Goal: Task Accomplishment & Management: Manage account settings

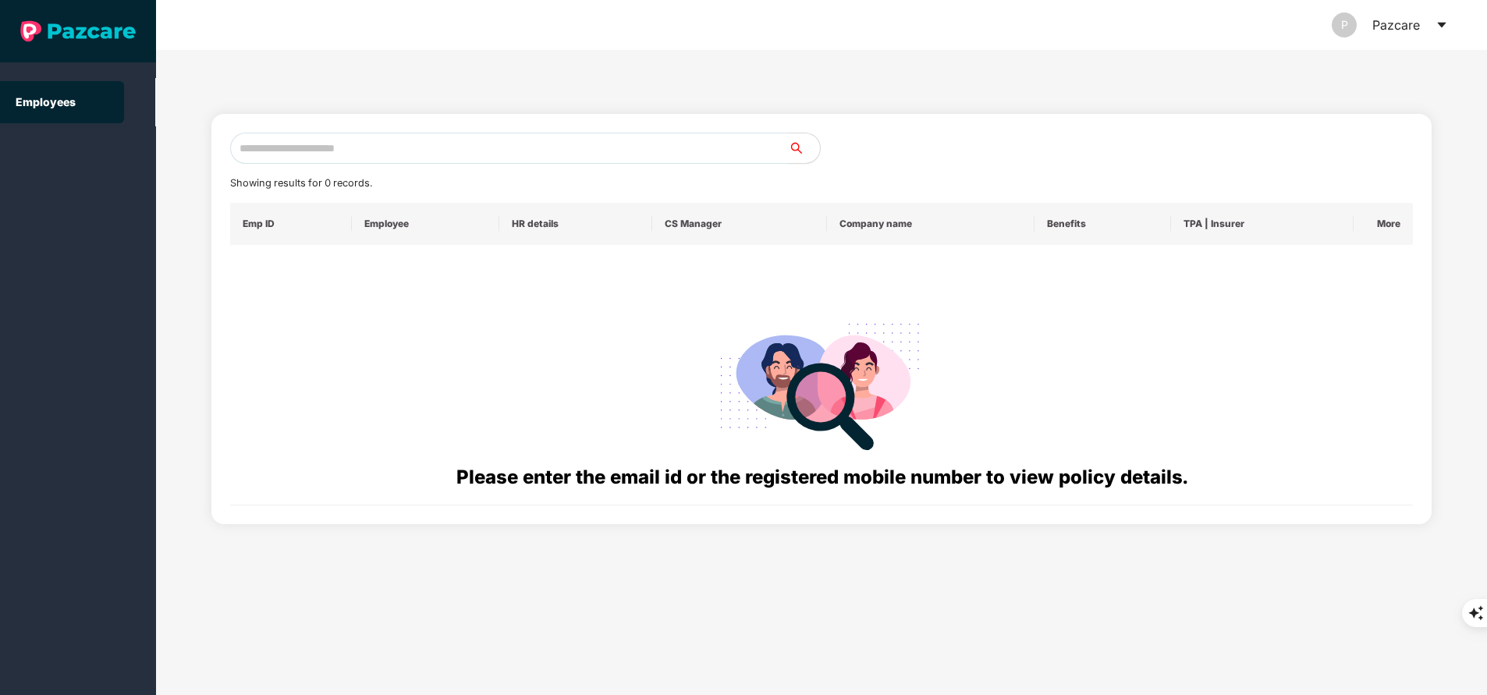
click at [451, 140] on input "text" at bounding box center [509, 148] width 559 height 31
paste input "**********"
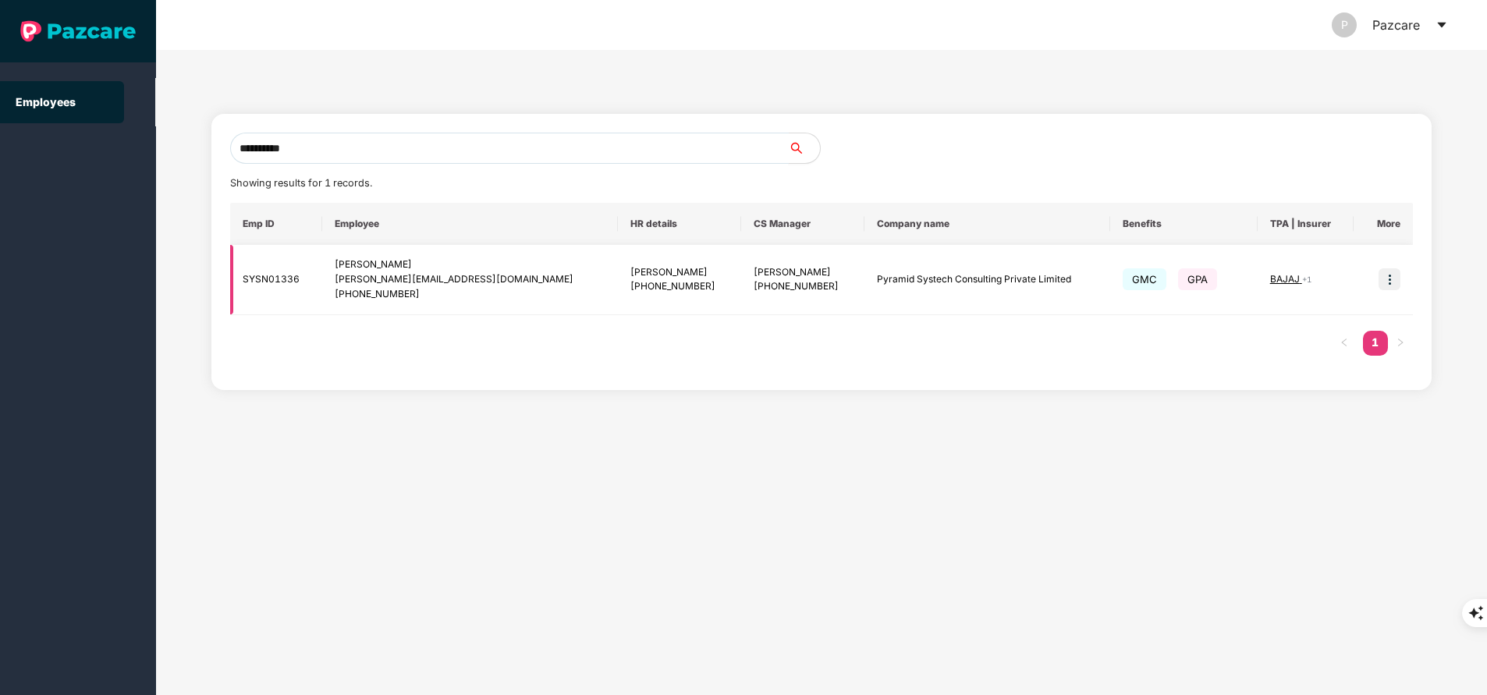
type input "**********"
click at [1391, 282] on img at bounding box center [1390, 279] width 22 height 22
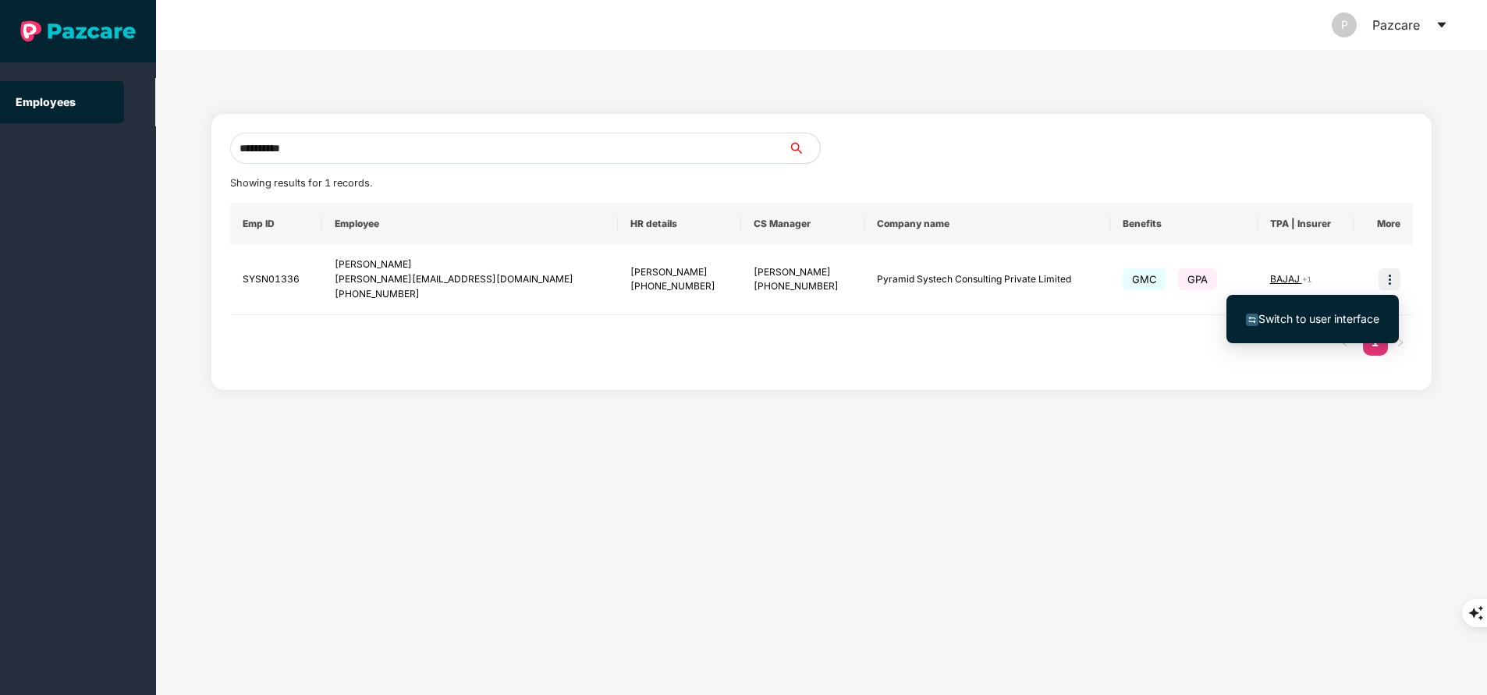
click at [1338, 315] on span "Switch to user interface" at bounding box center [1319, 318] width 121 height 13
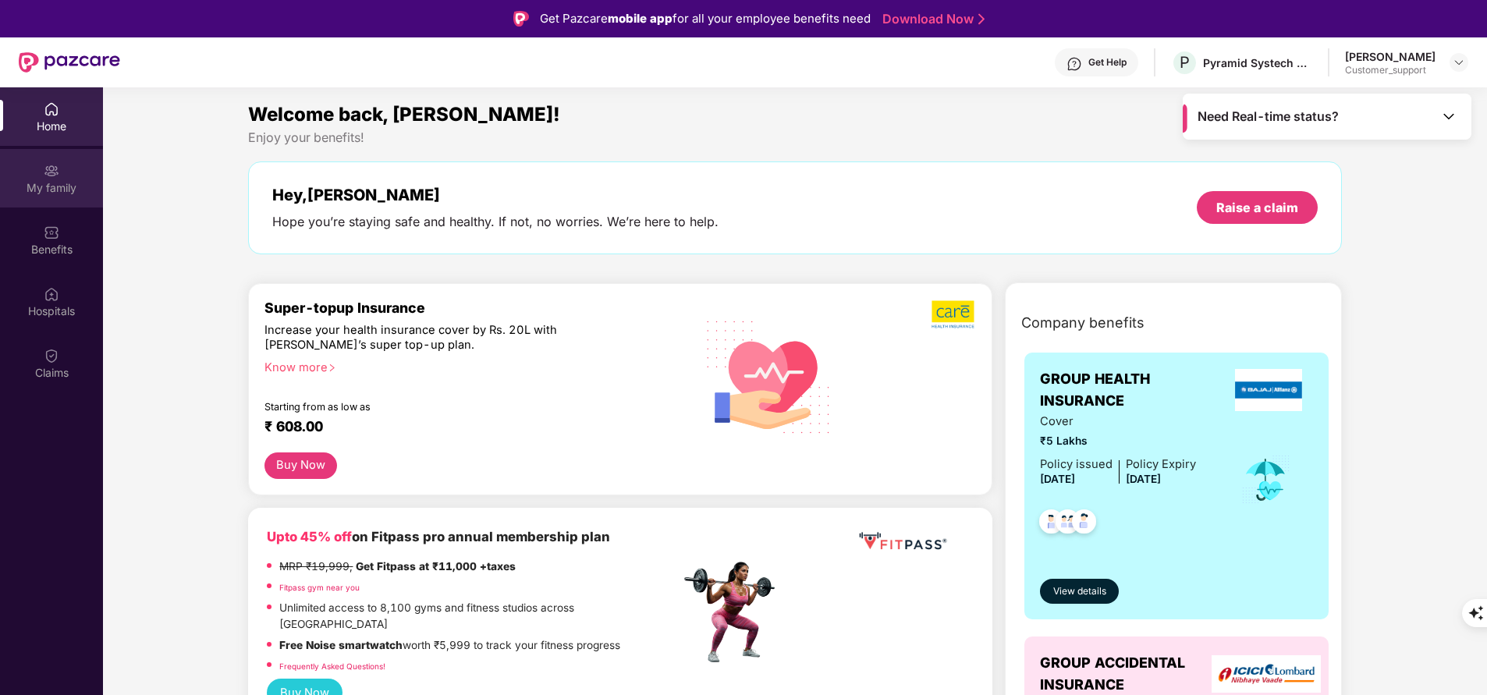
click at [55, 187] on div "My family" at bounding box center [51, 188] width 103 height 16
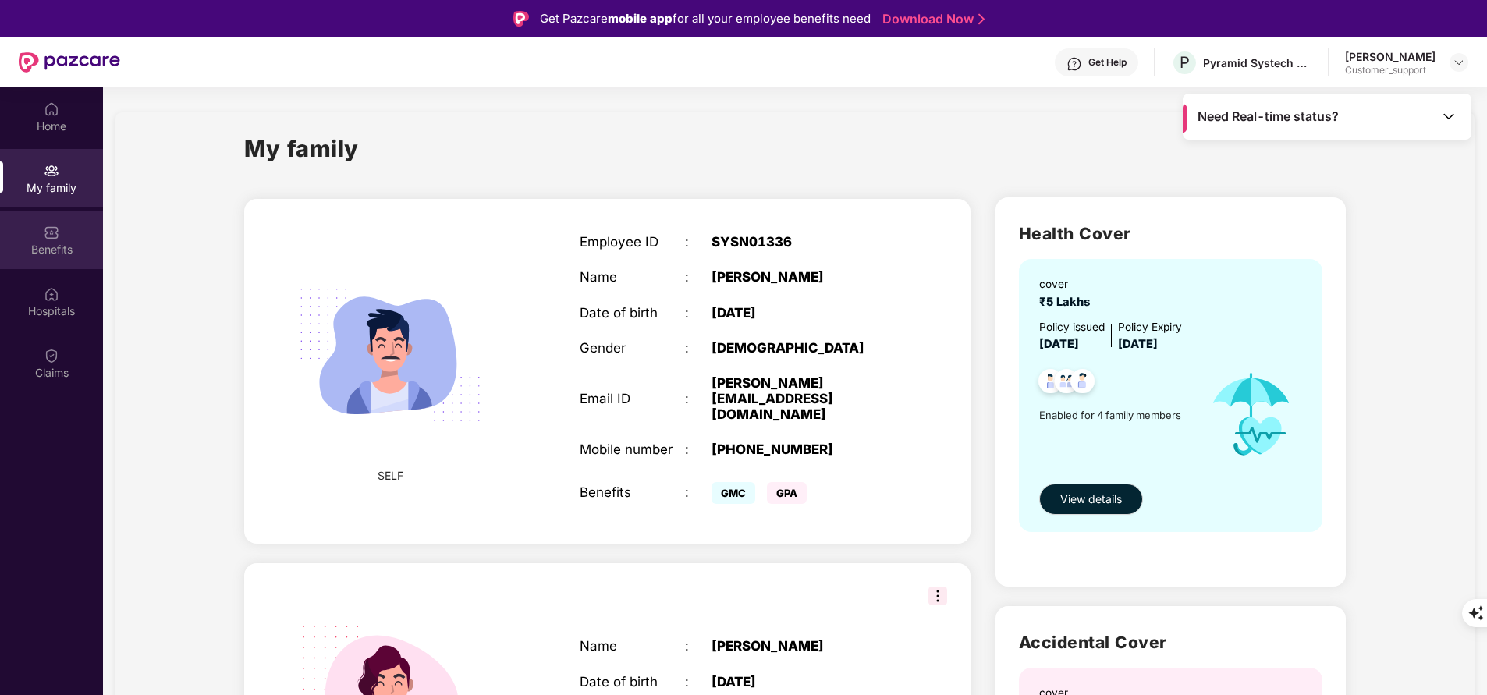
click at [61, 257] on div "Benefits" at bounding box center [51, 250] width 103 height 16
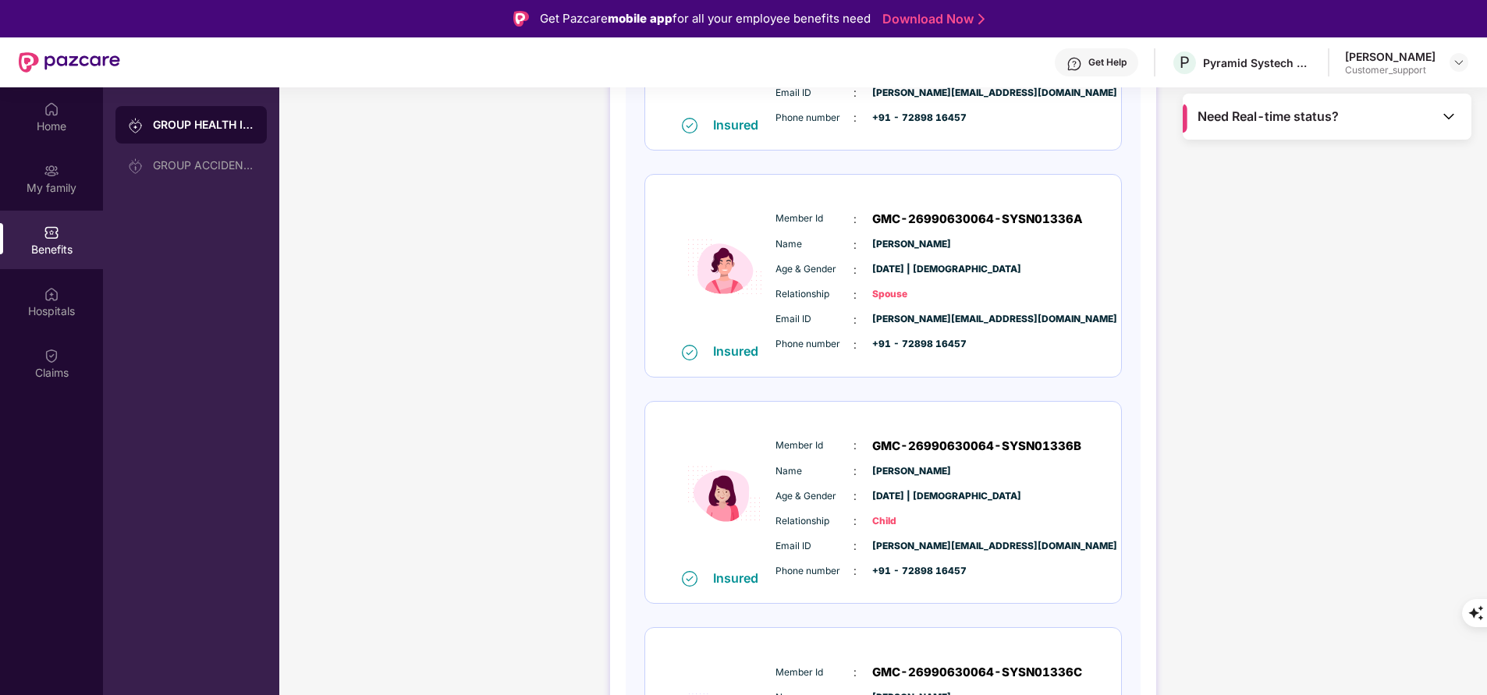
scroll to position [371, 0]
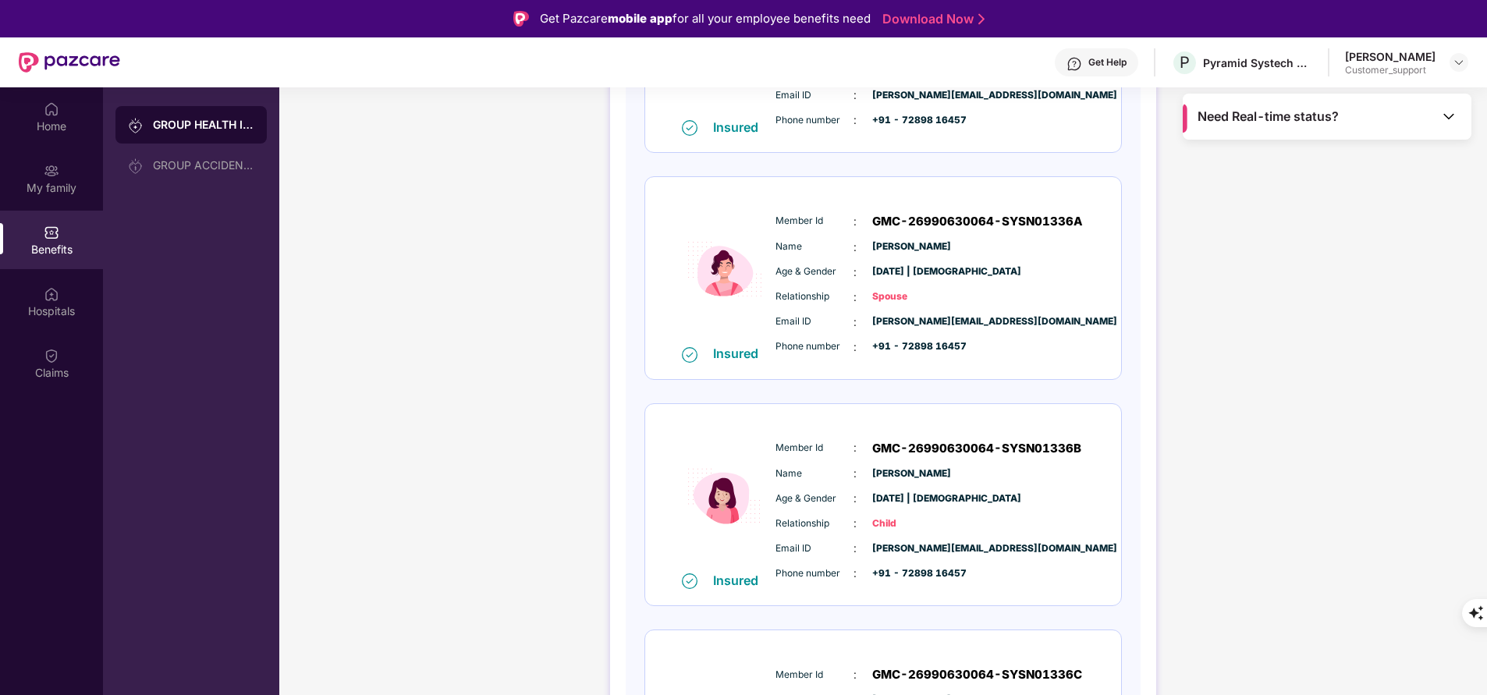
click at [950, 222] on span "GMC-26990630064-SYSN01336A" at bounding box center [977, 221] width 211 height 19
copy span "GMC-26990630064-SYSN01336A"
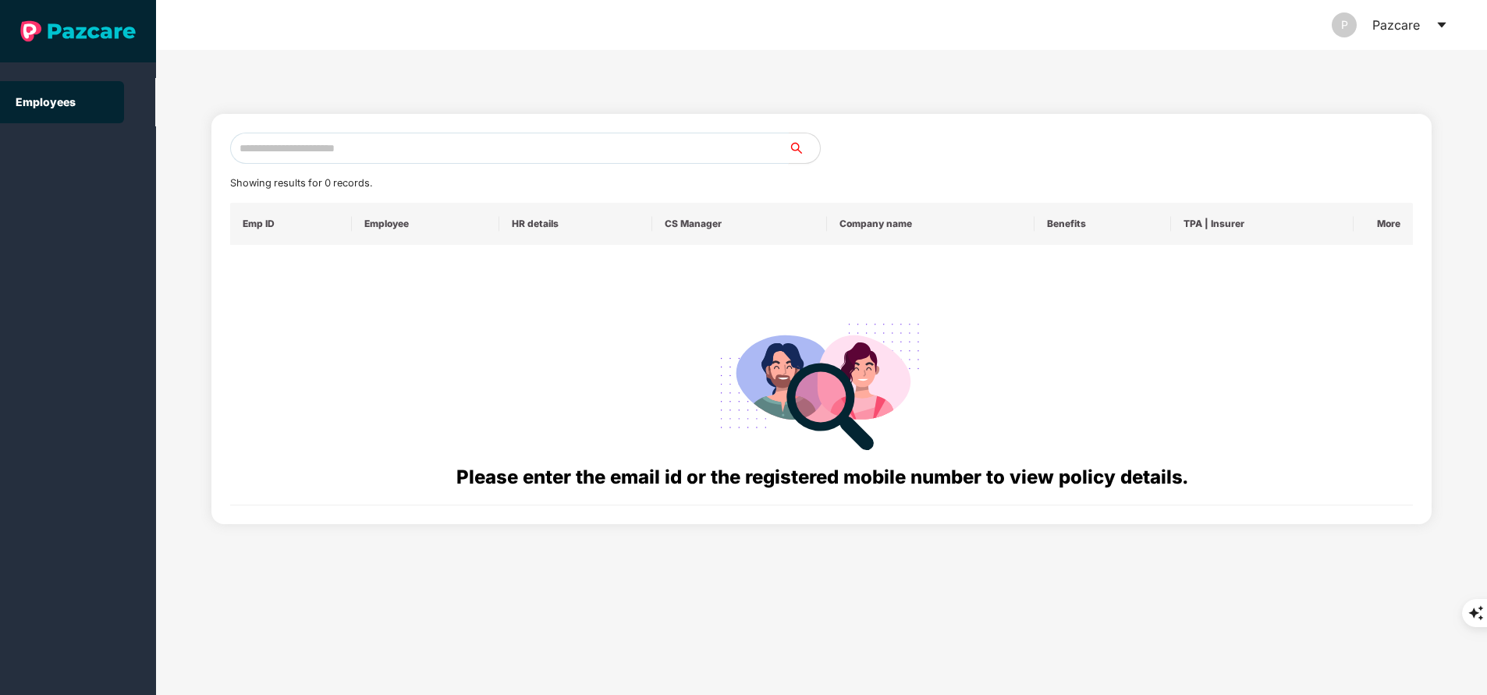
click at [400, 153] on input "text" at bounding box center [509, 148] width 559 height 31
paste input "**********"
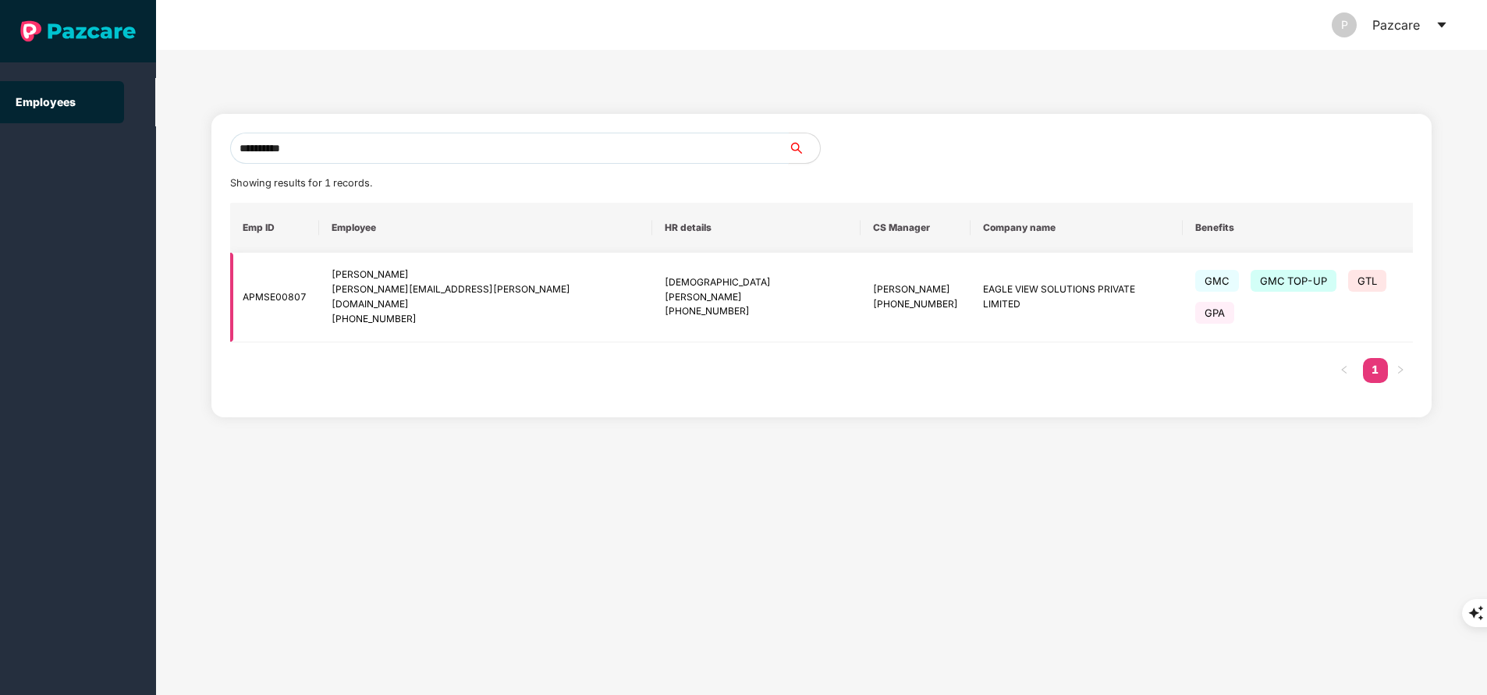
type input "**********"
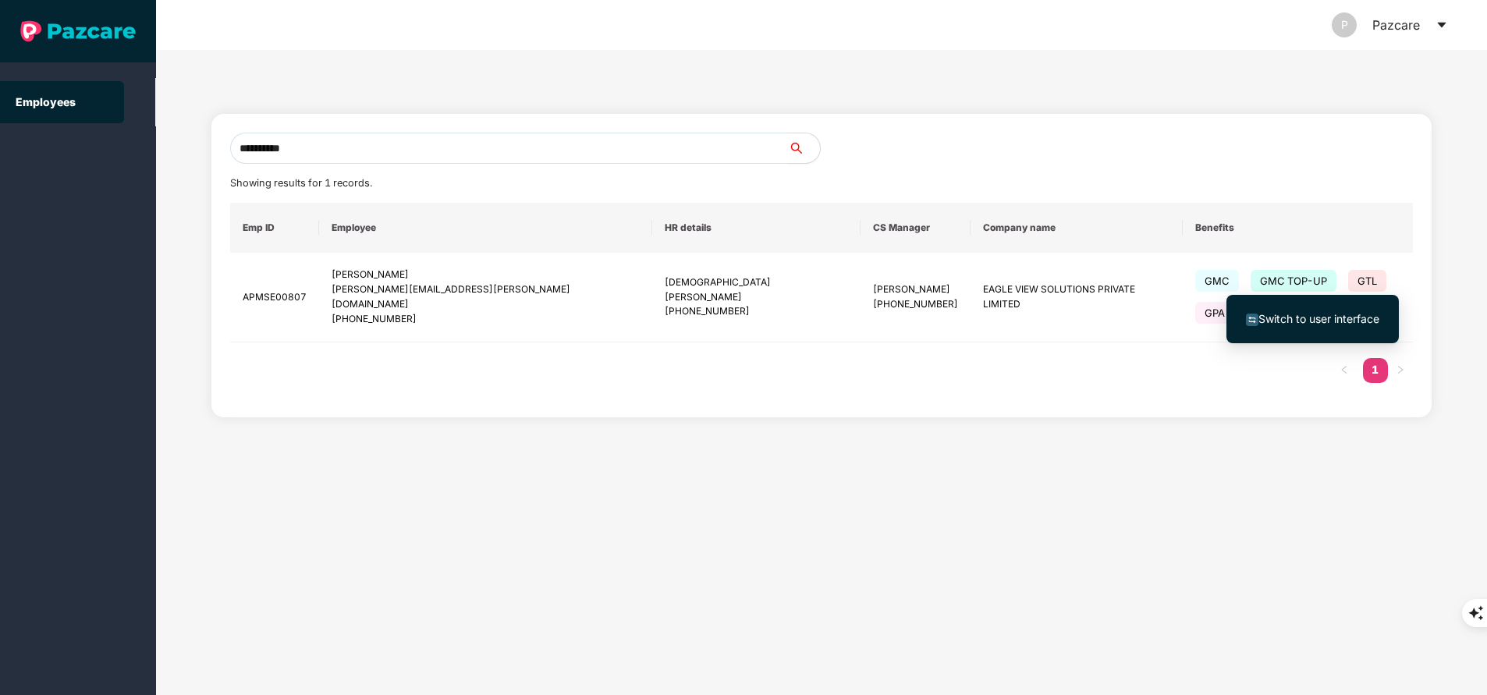
click at [1334, 311] on span "Switch to user interface" at bounding box center [1312, 319] width 133 height 17
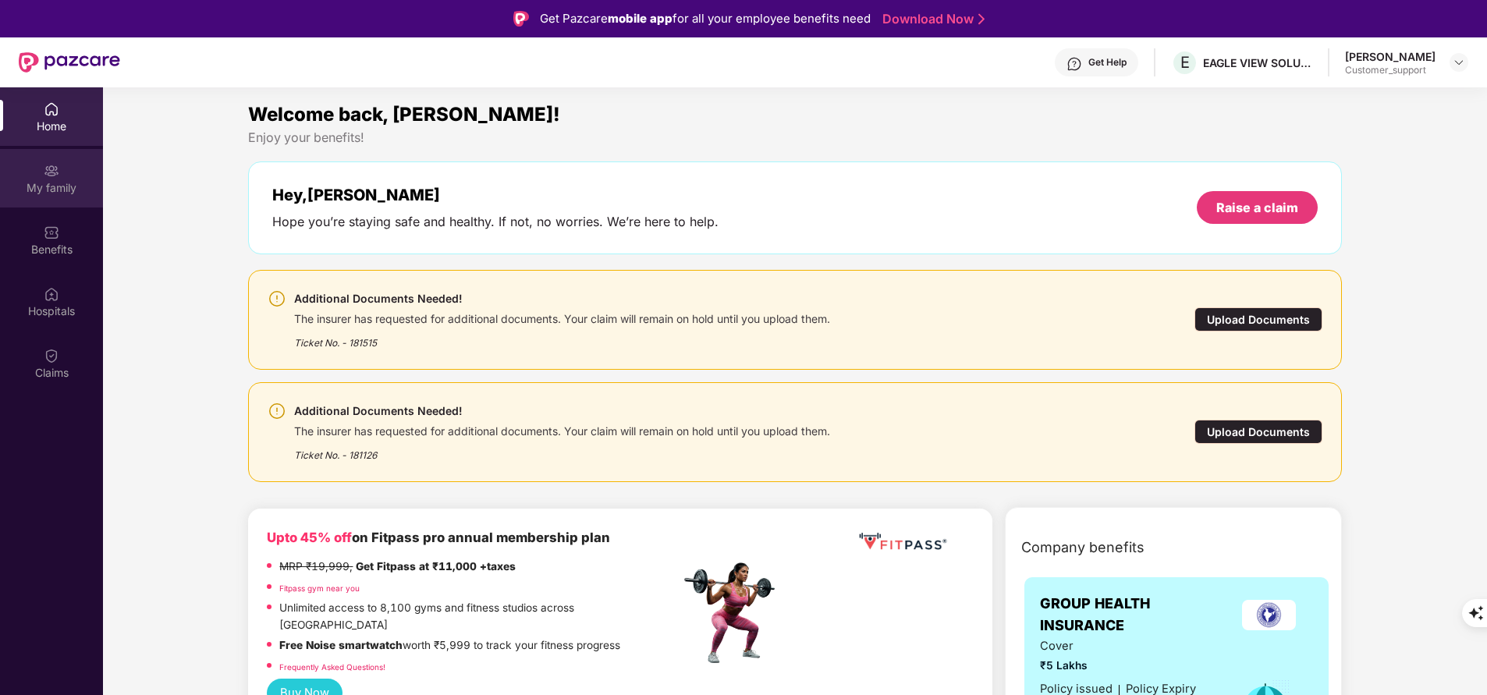
click at [41, 182] on div "My family" at bounding box center [51, 188] width 103 height 16
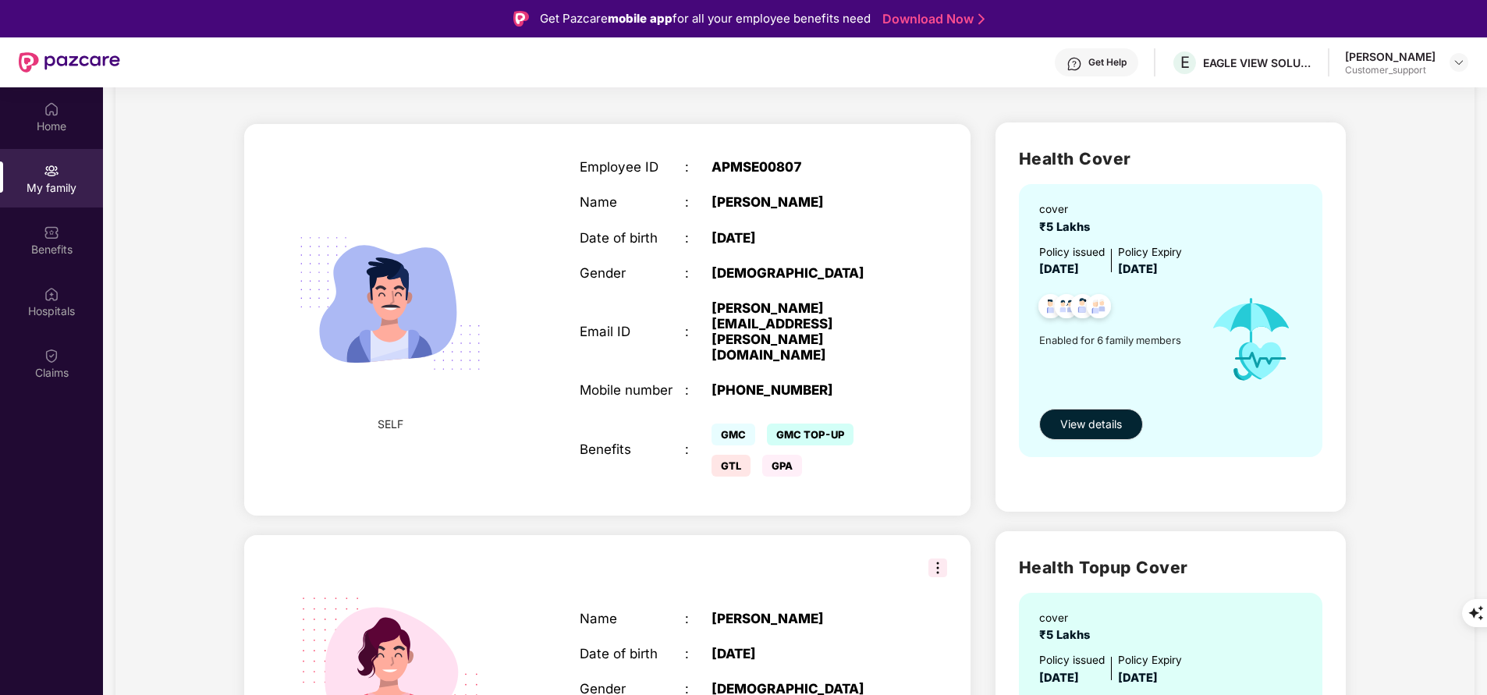
scroll to position [0, 0]
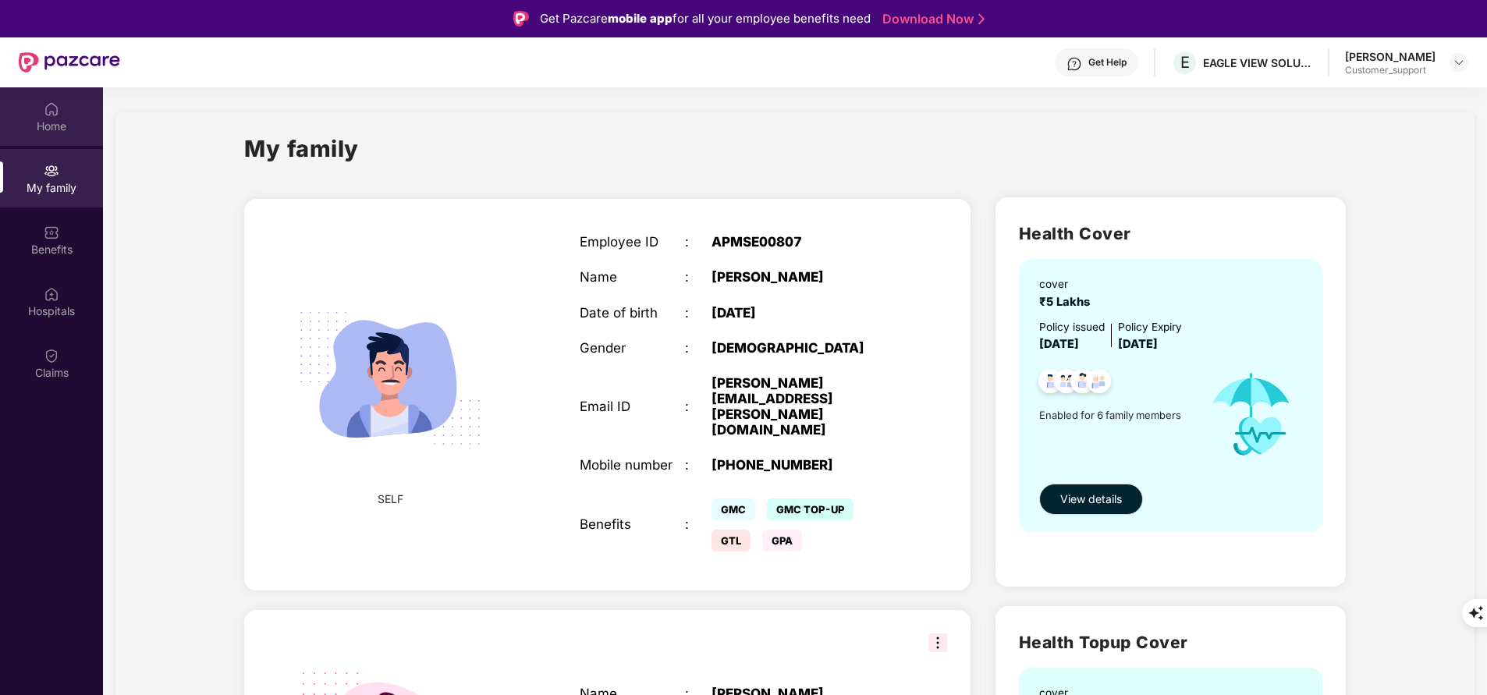
click at [41, 113] on div "Home" at bounding box center [51, 116] width 103 height 59
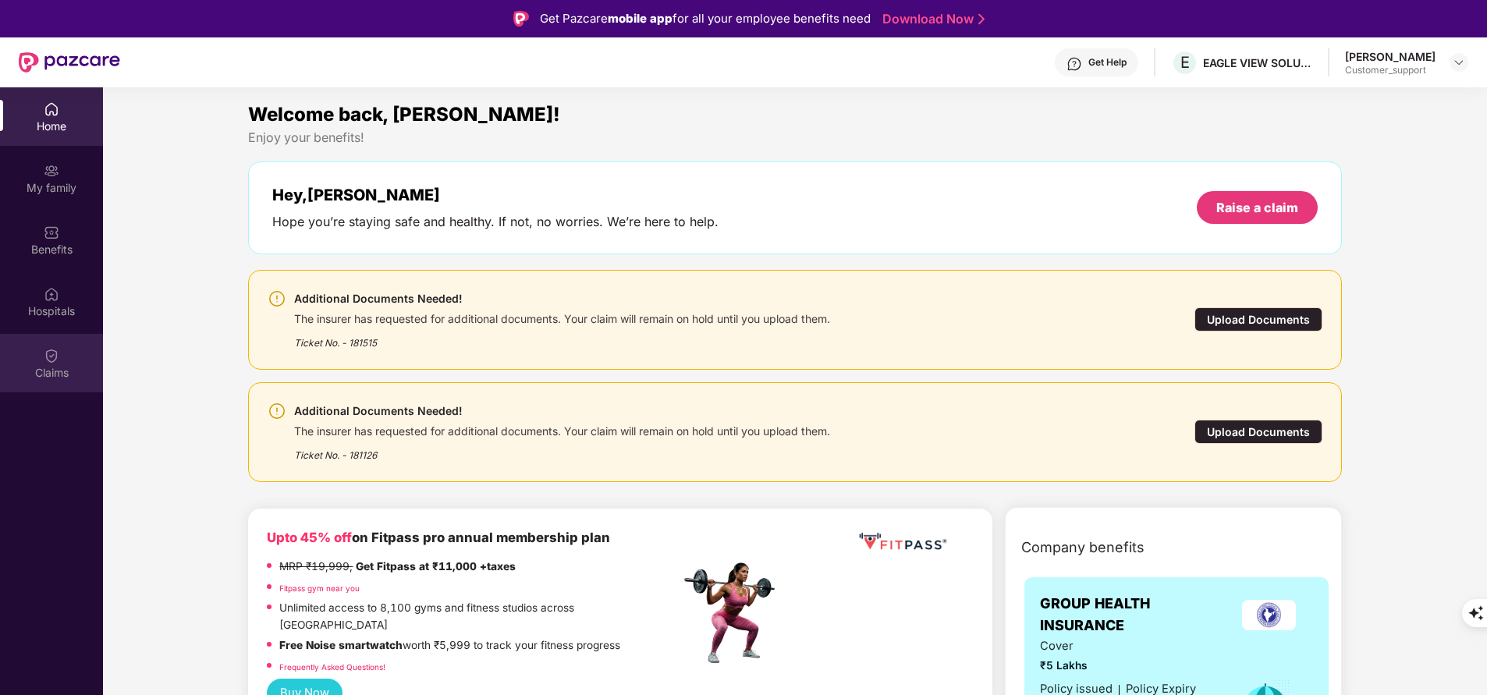
click at [59, 361] on div "Claims" at bounding box center [51, 363] width 103 height 59
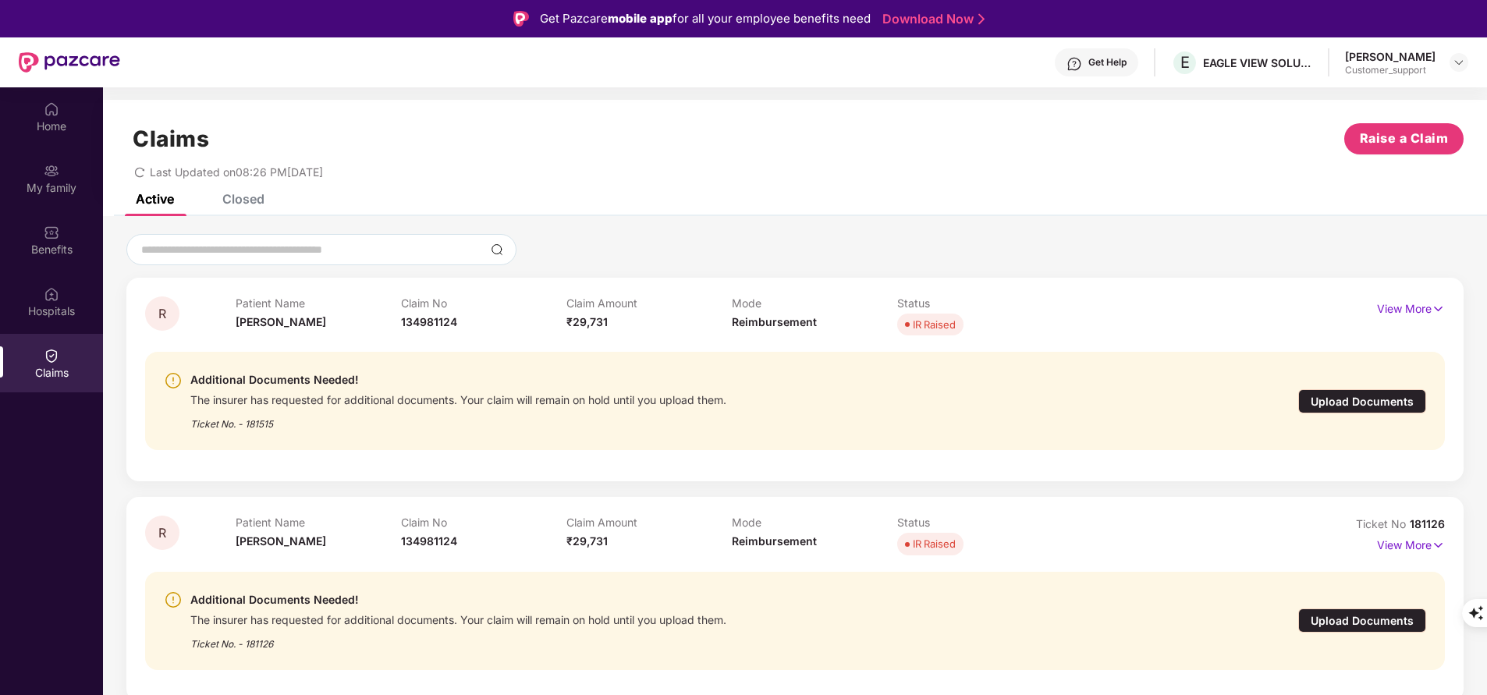
click at [1389, 393] on div "Upload Documents" at bounding box center [1363, 401] width 128 height 24
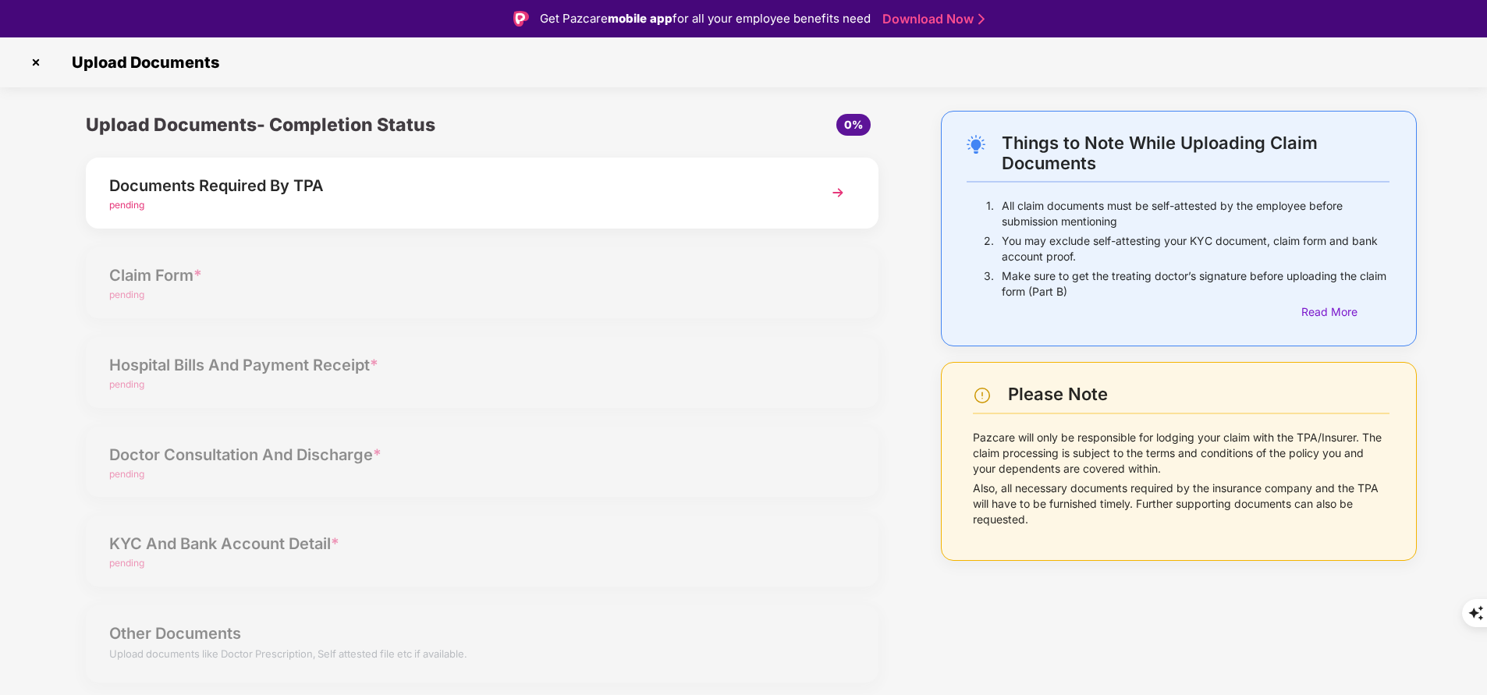
click at [837, 192] on img at bounding box center [838, 193] width 28 height 28
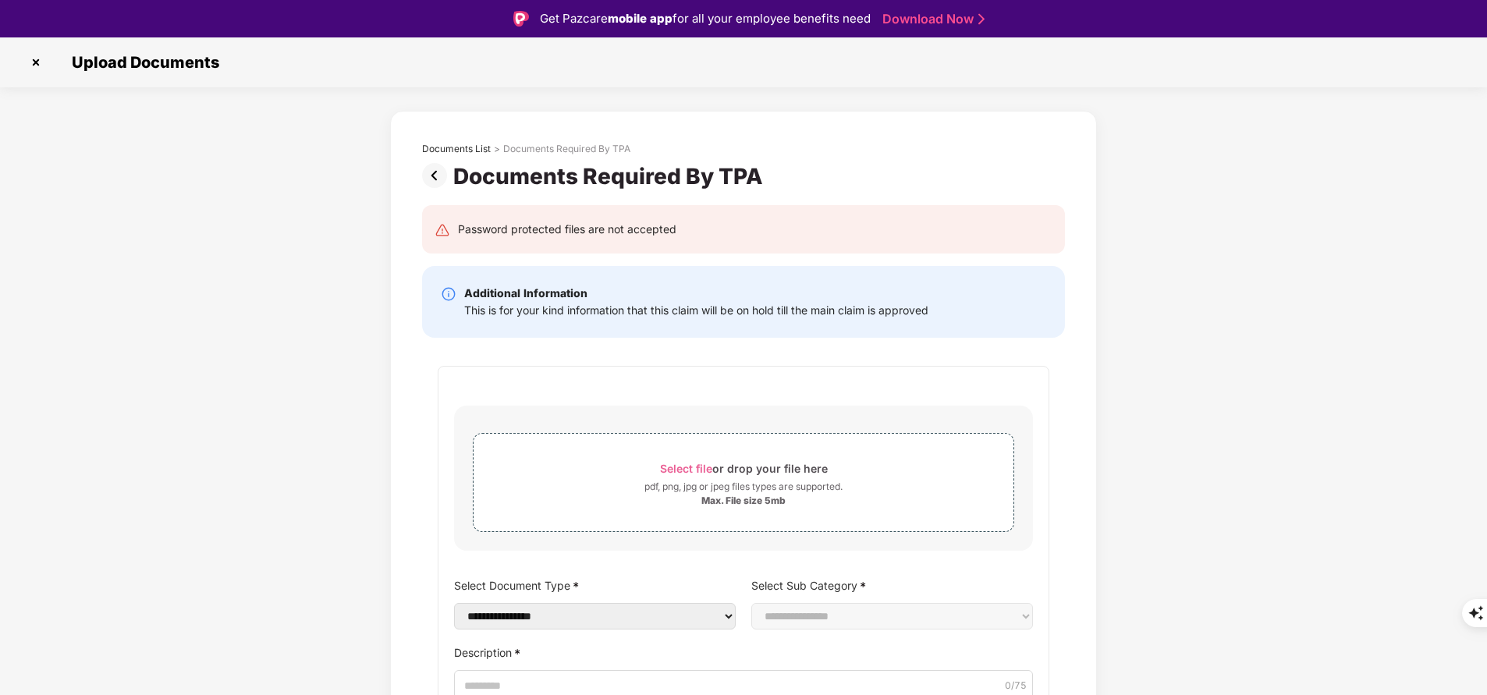
scroll to position [2, 0]
click at [35, 61] on img at bounding box center [35, 60] width 25 height 25
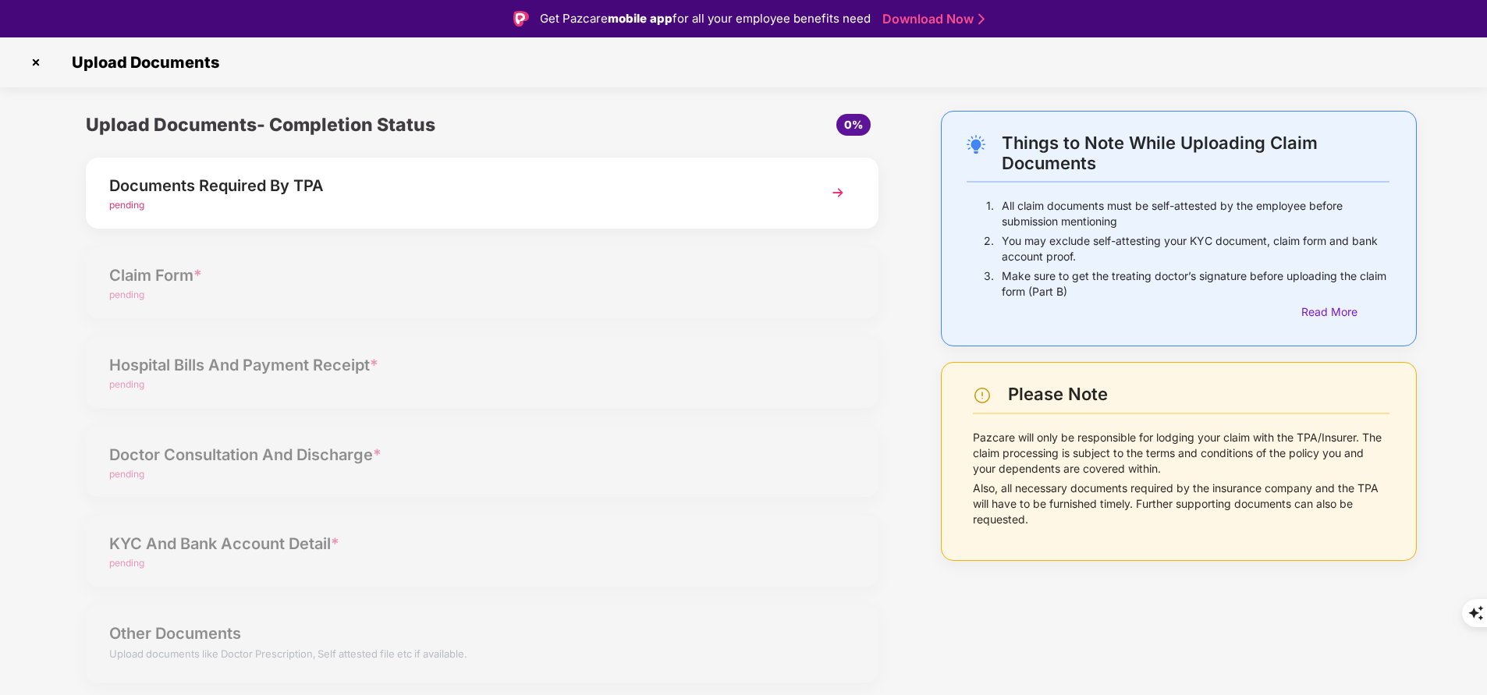
click at [35, 58] on img at bounding box center [35, 62] width 25 height 25
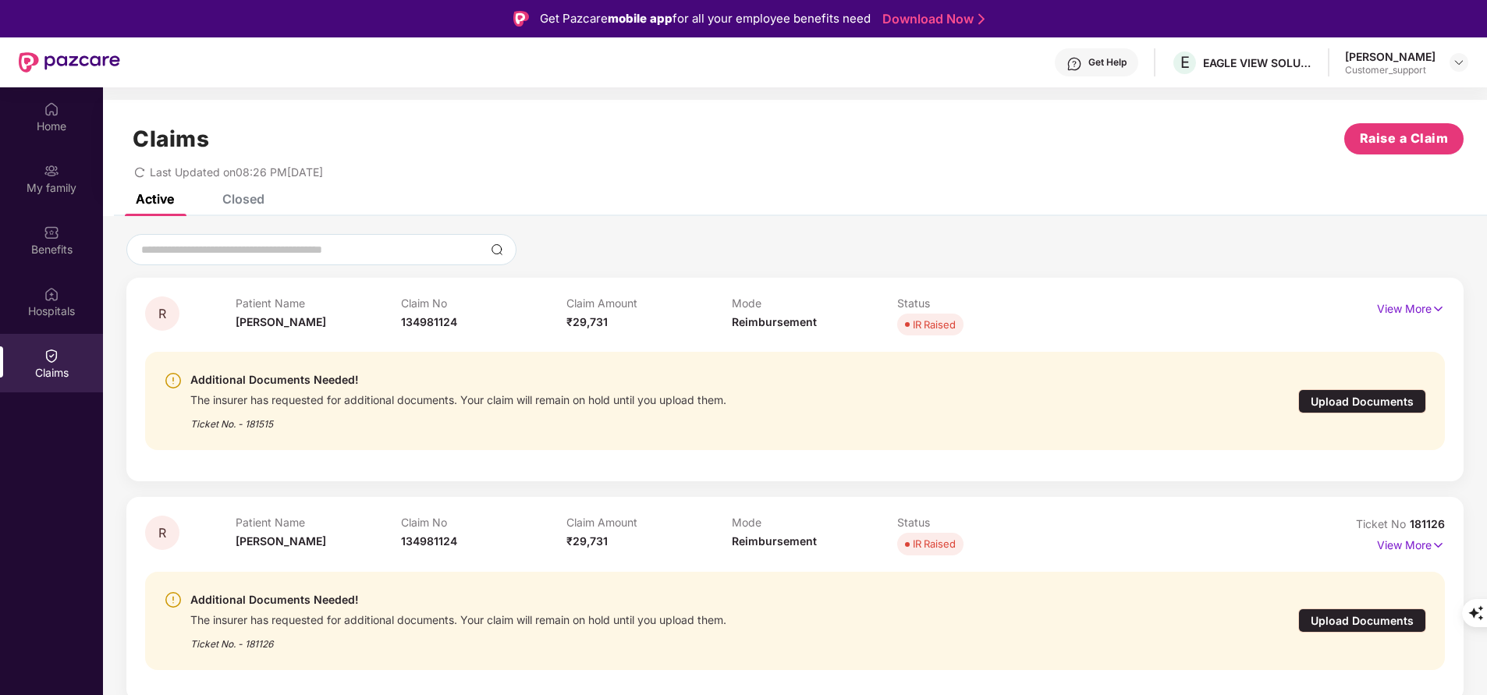
click at [936, 548] on div "IR Raised" at bounding box center [934, 544] width 43 height 16
click at [1367, 617] on div "Upload Documents" at bounding box center [1363, 621] width 128 height 24
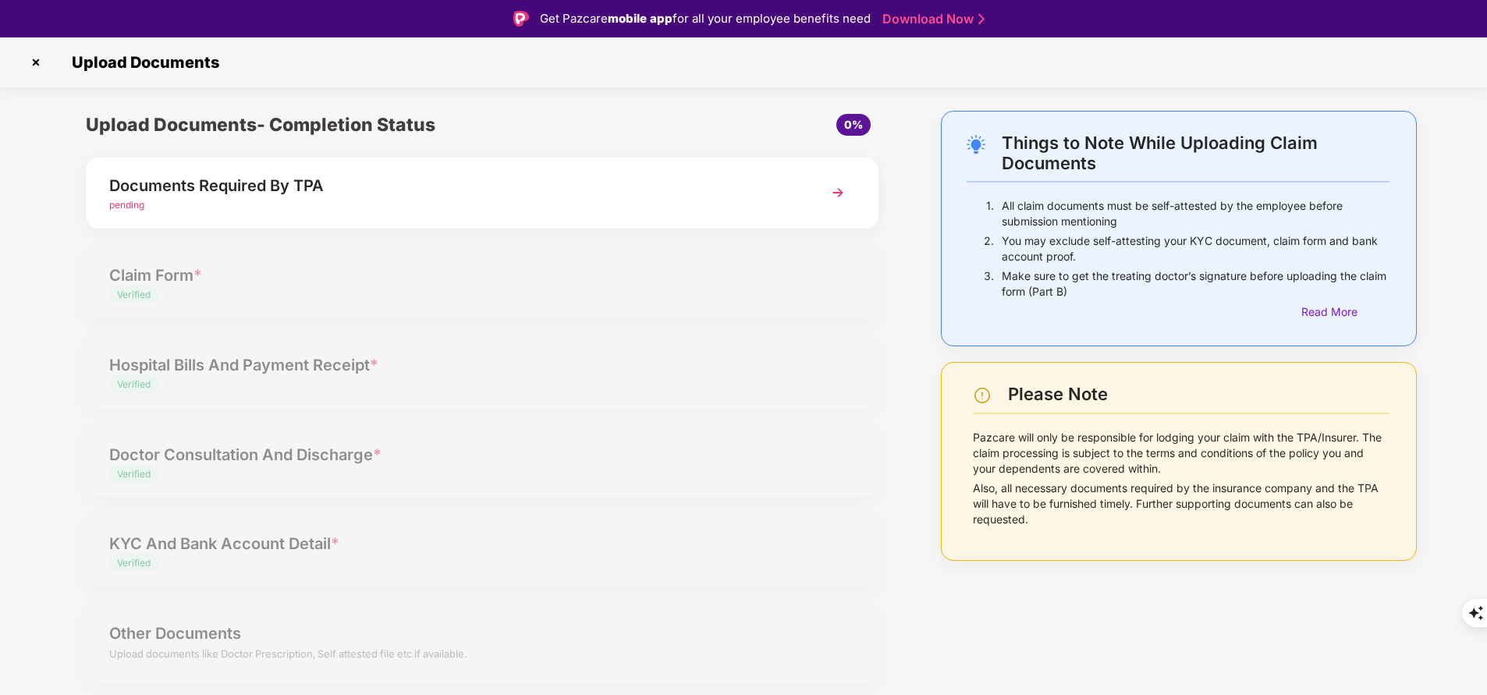
click at [126, 205] on span "pending" at bounding box center [126, 205] width 35 height 12
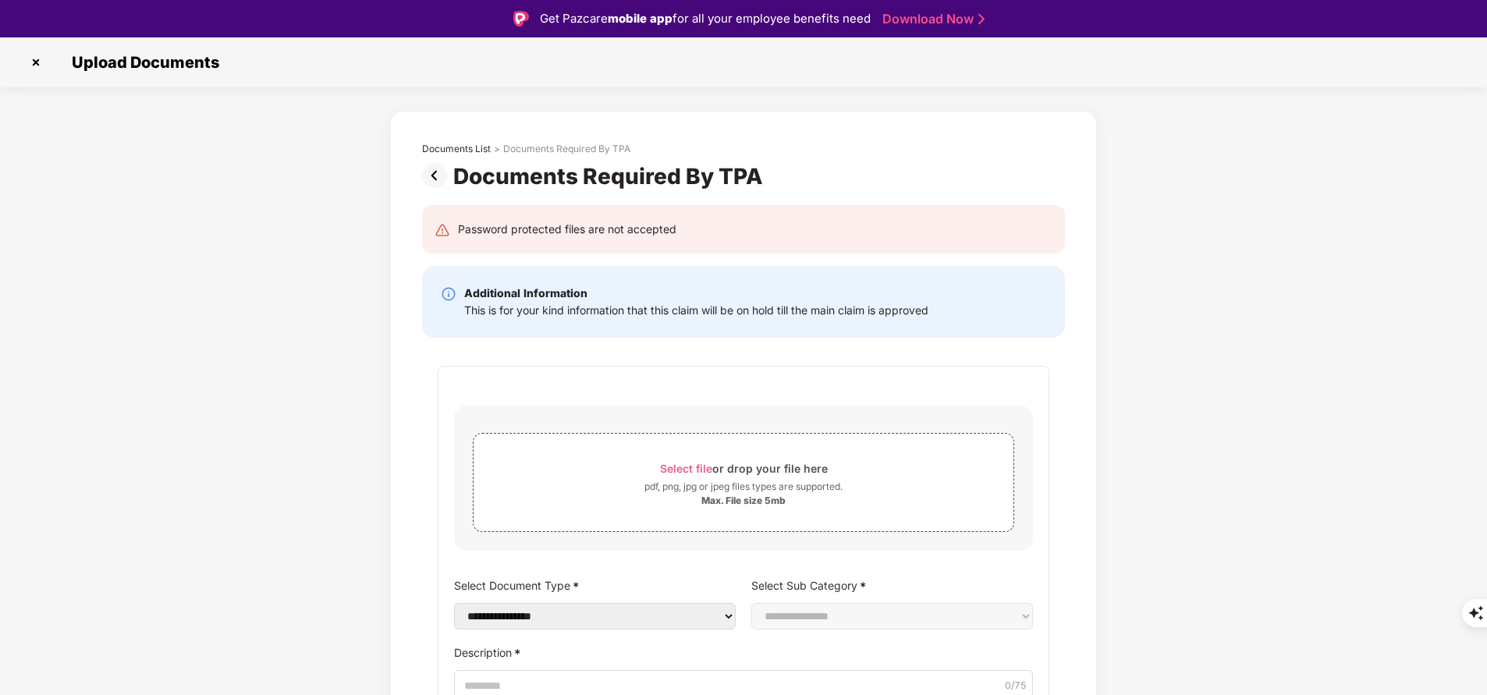
click at [41, 61] on img at bounding box center [35, 62] width 25 height 25
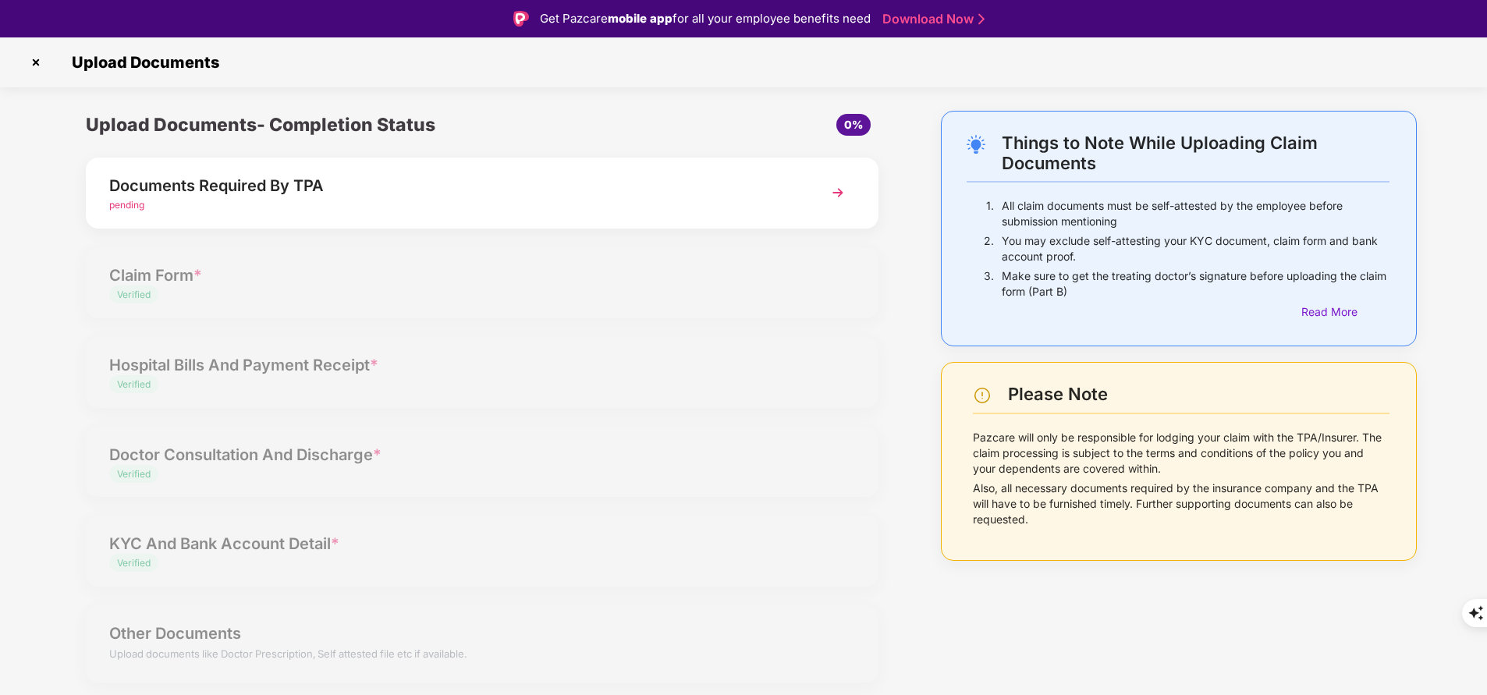
click at [134, 202] on span "pending" at bounding box center [126, 205] width 35 height 12
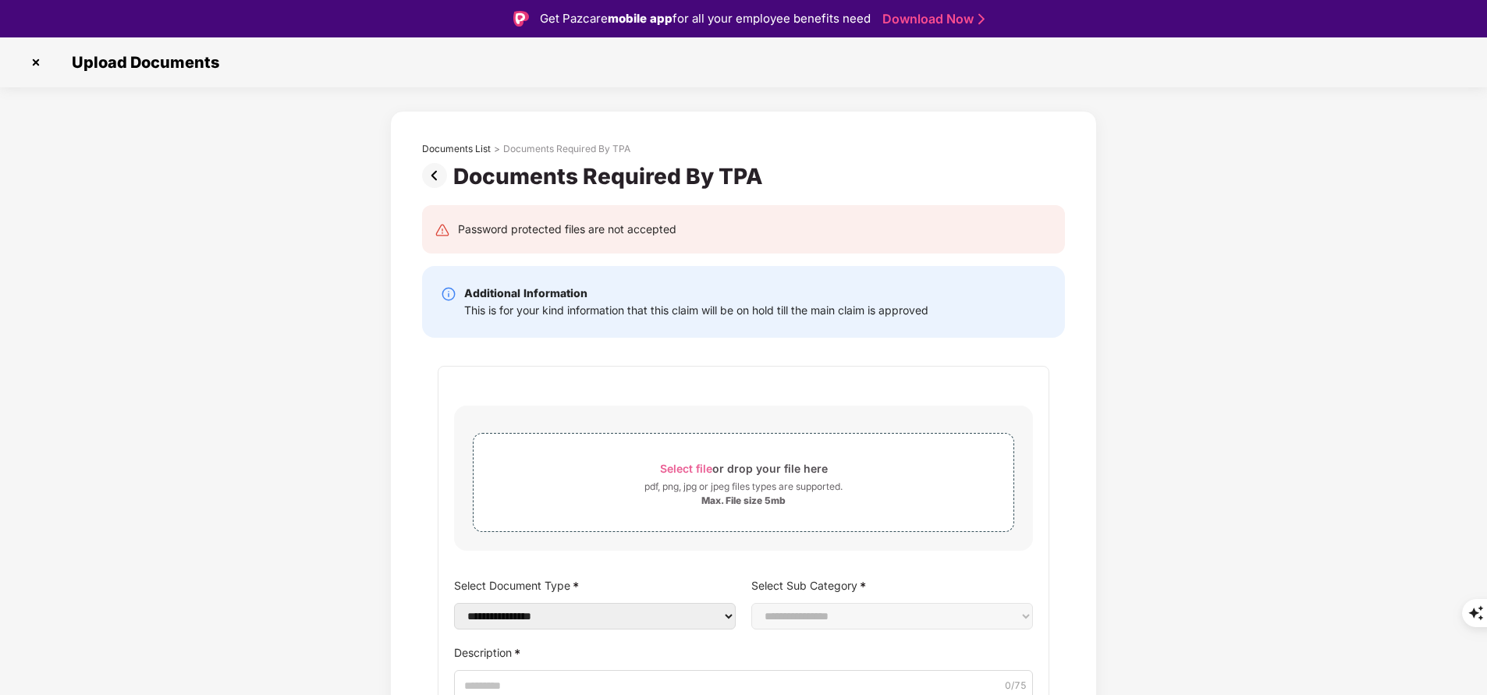
click at [40, 57] on img at bounding box center [35, 62] width 25 height 25
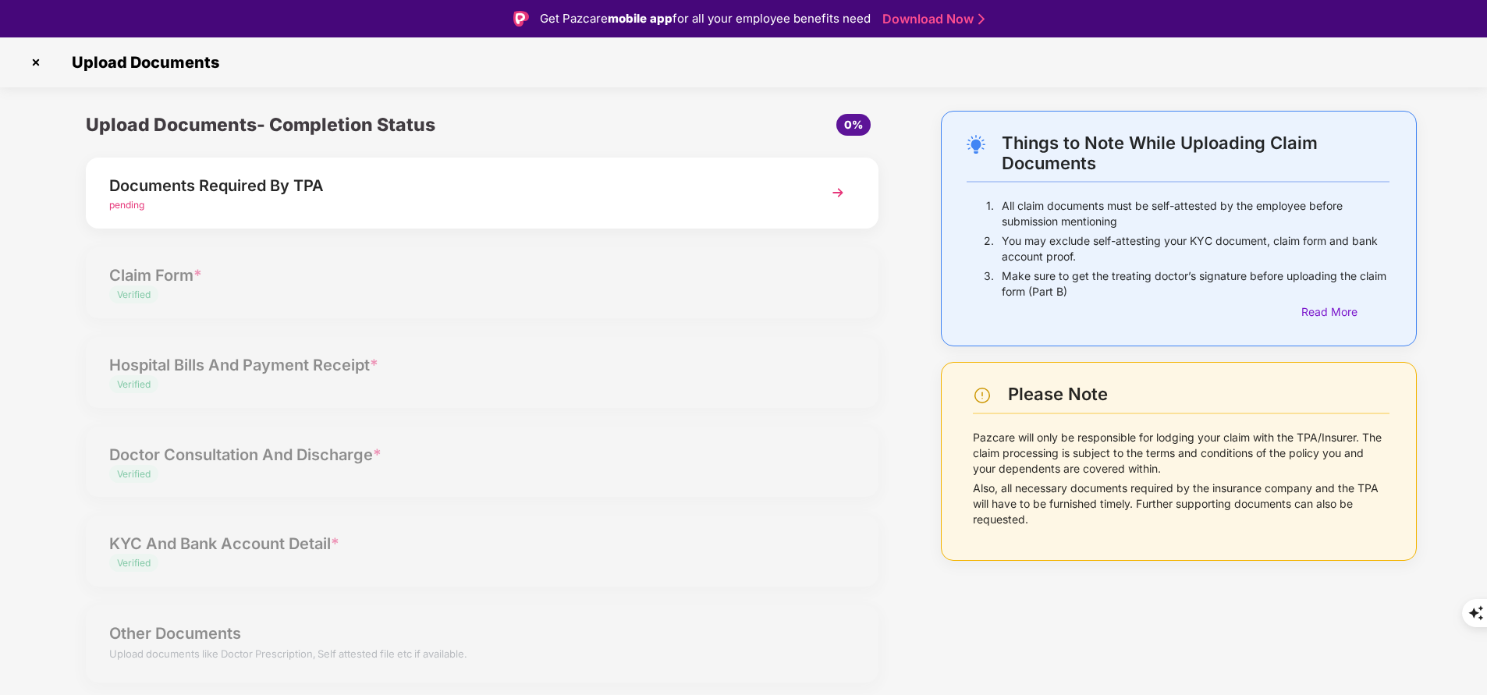
click at [27, 67] on img at bounding box center [35, 62] width 25 height 25
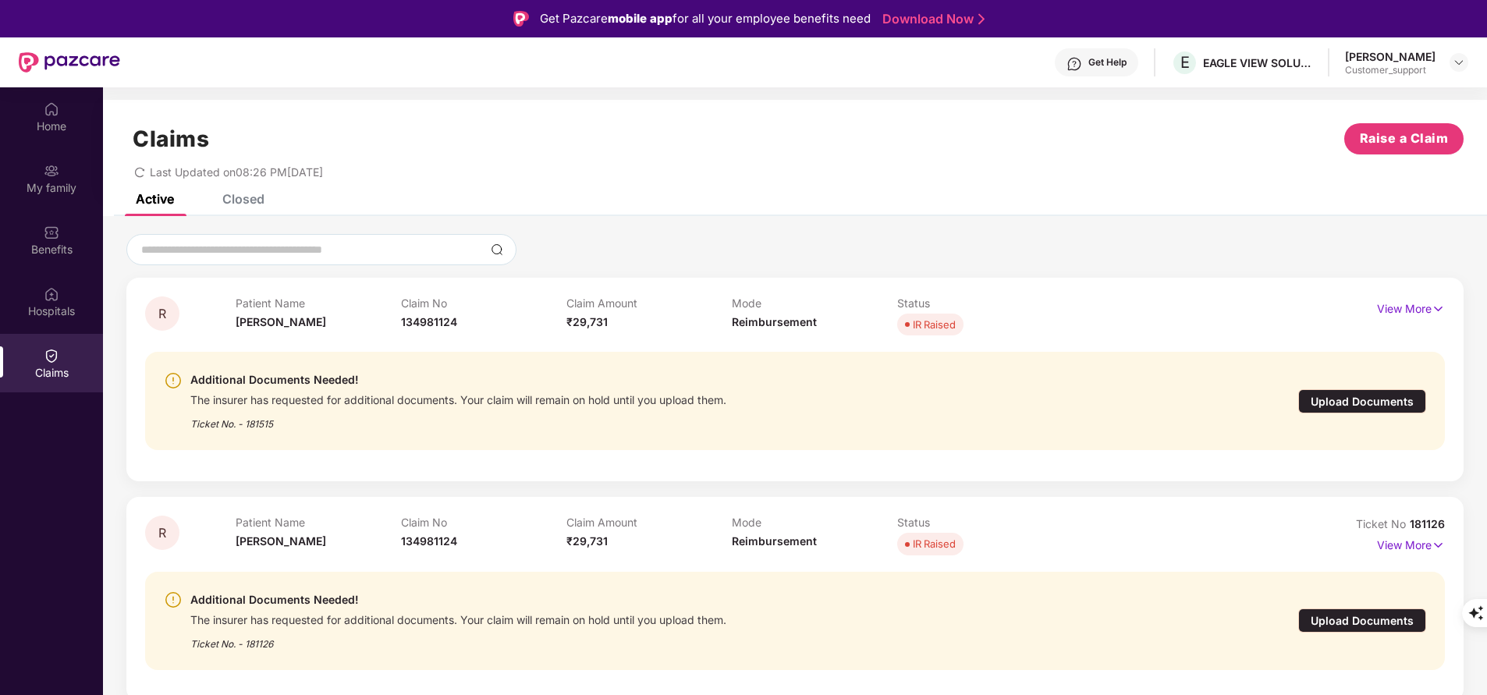
click at [30, 65] on img at bounding box center [69, 62] width 101 height 20
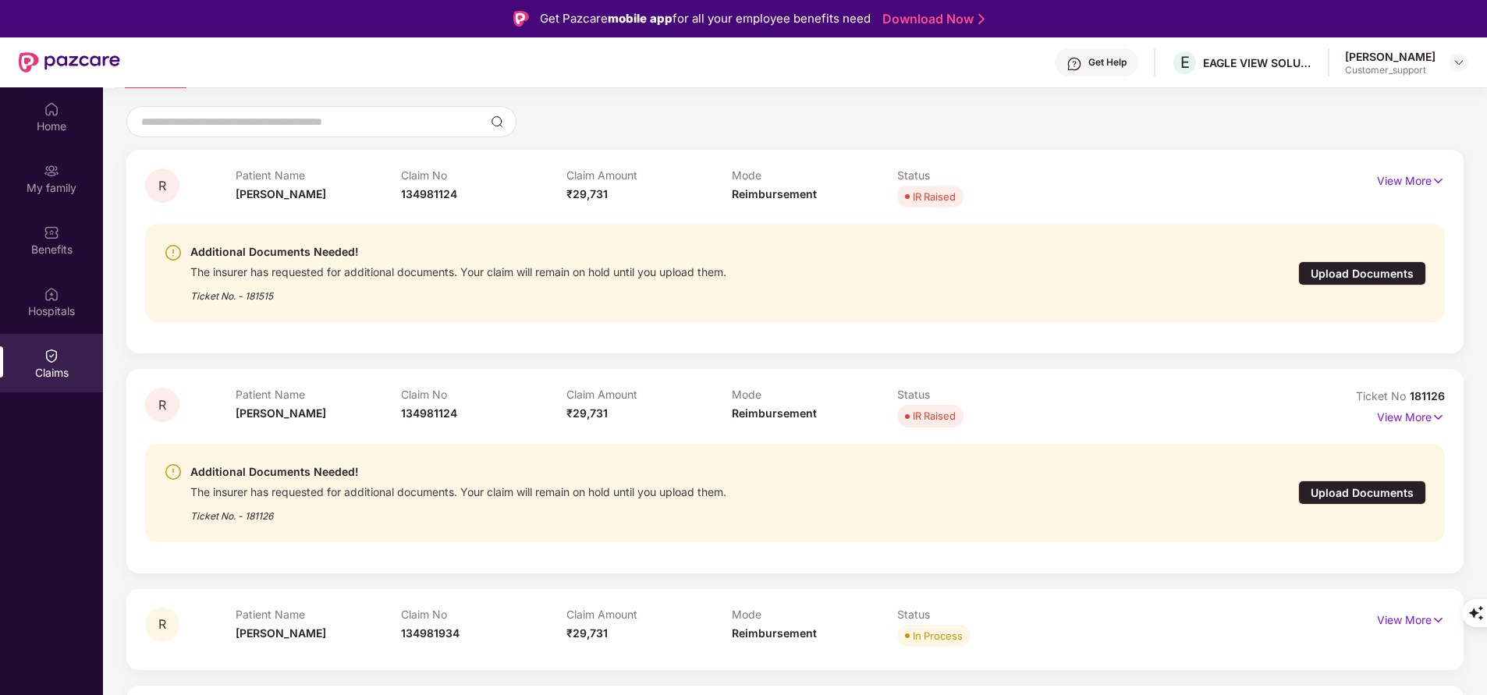
scroll to position [129, 0]
click at [1410, 618] on p "View More" at bounding box center [1411, 617] width 68 height 21
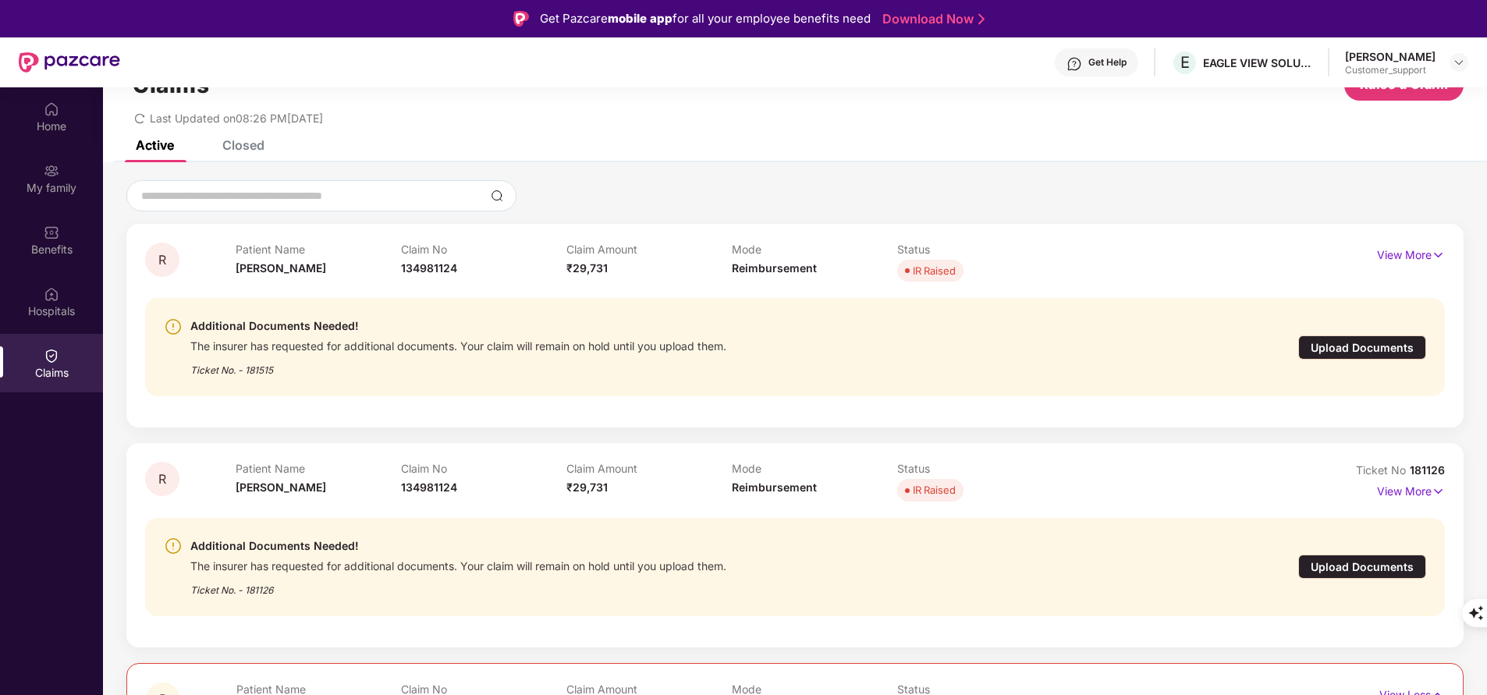
scroll to position [49, 0]
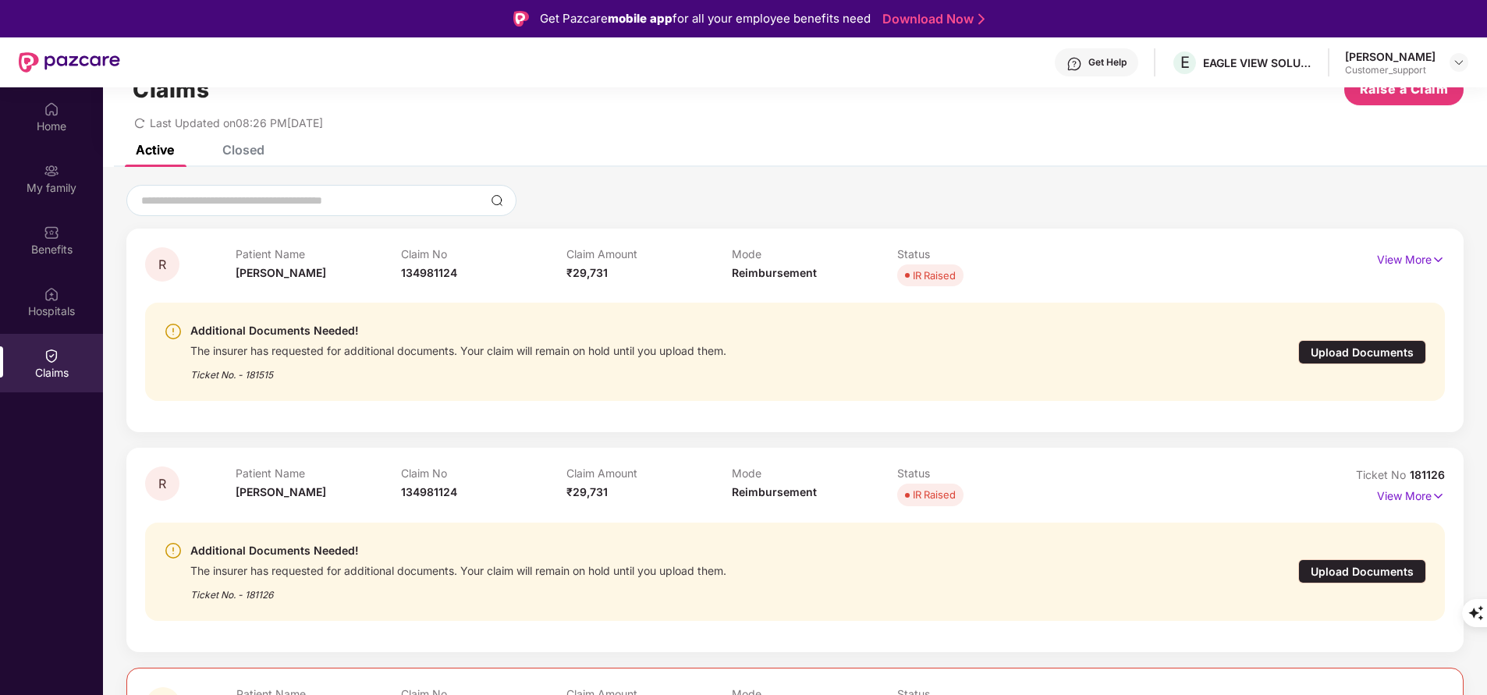
click at [1324, 351] on div "Upload Documents" at bounding box center [1363, 352] width 128 height 24
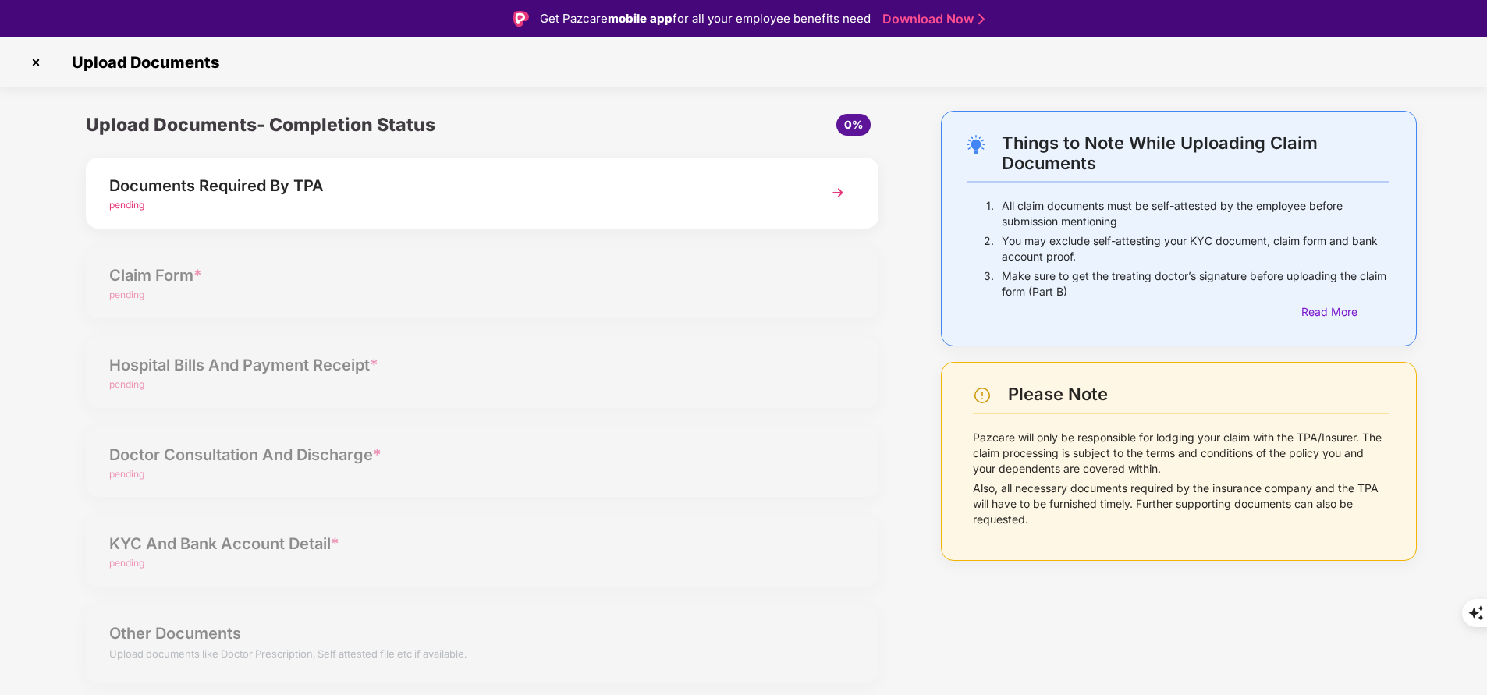
scroll to position [37, 0]
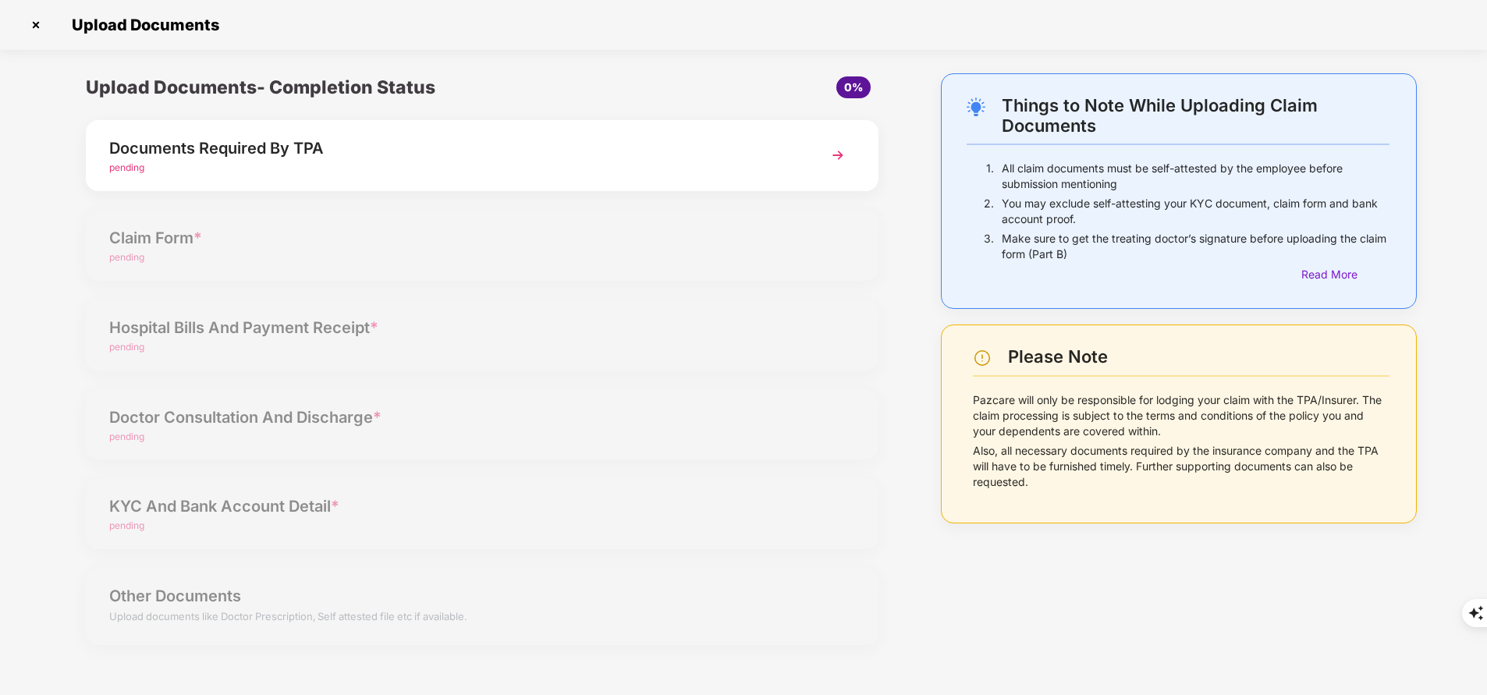
click at [843, 160] on img at bounding box center [838, 155] width 28 height 28
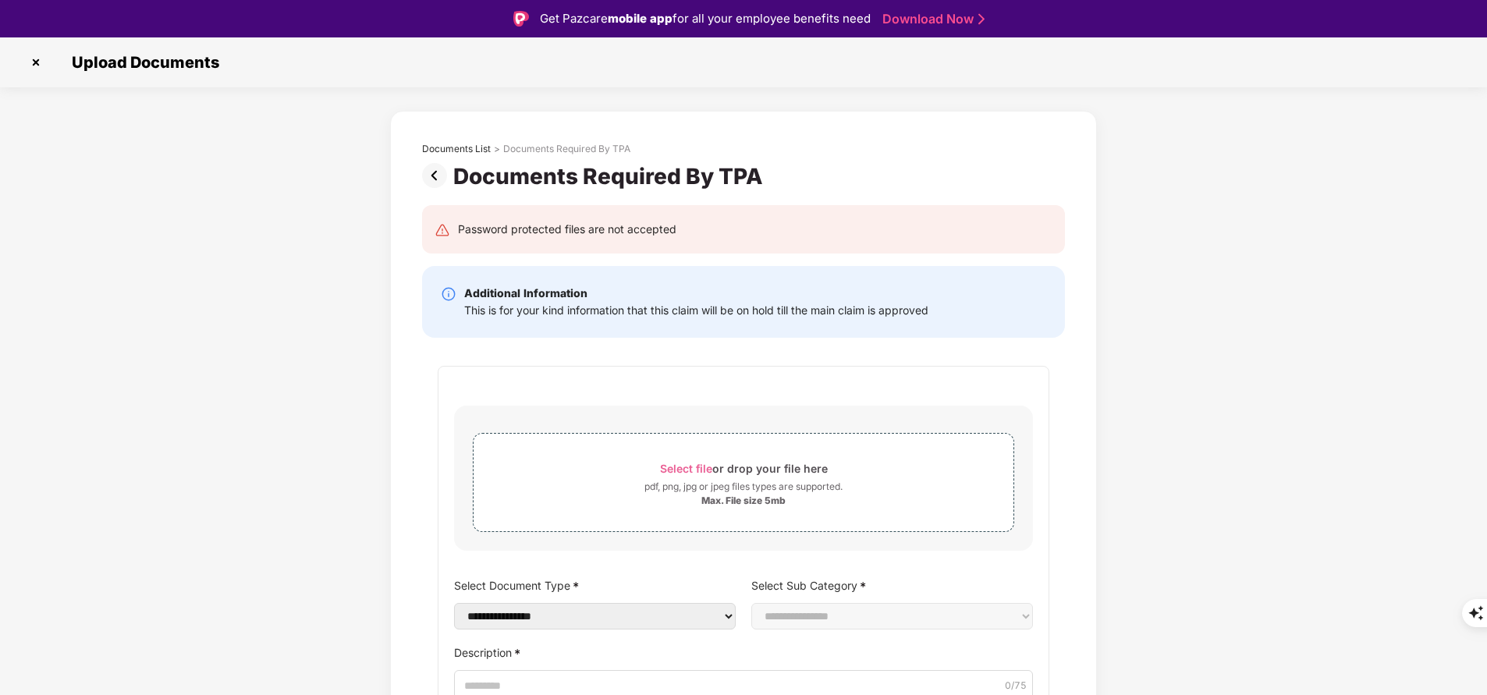
click at [37, 69] on img at bounding box center [35, 62] width 25 height 25
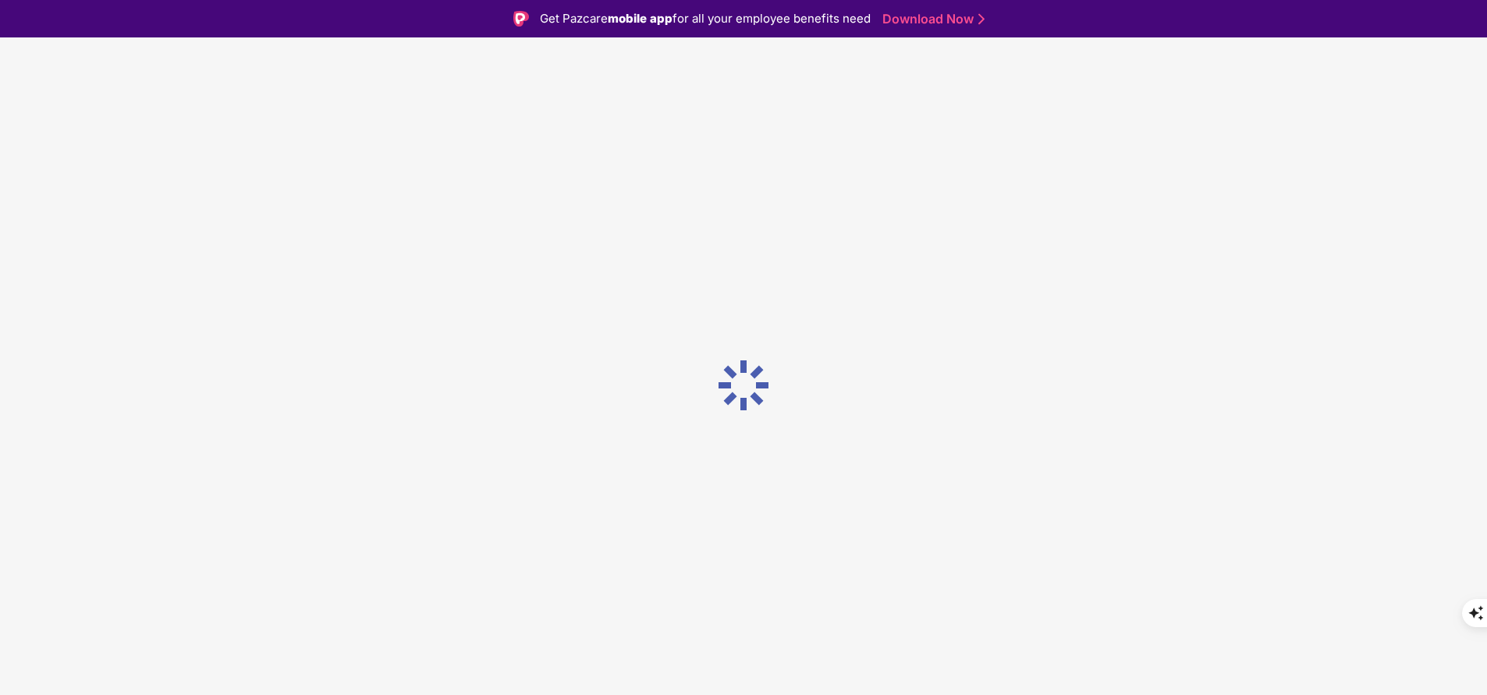
scroll to position [37, 0]
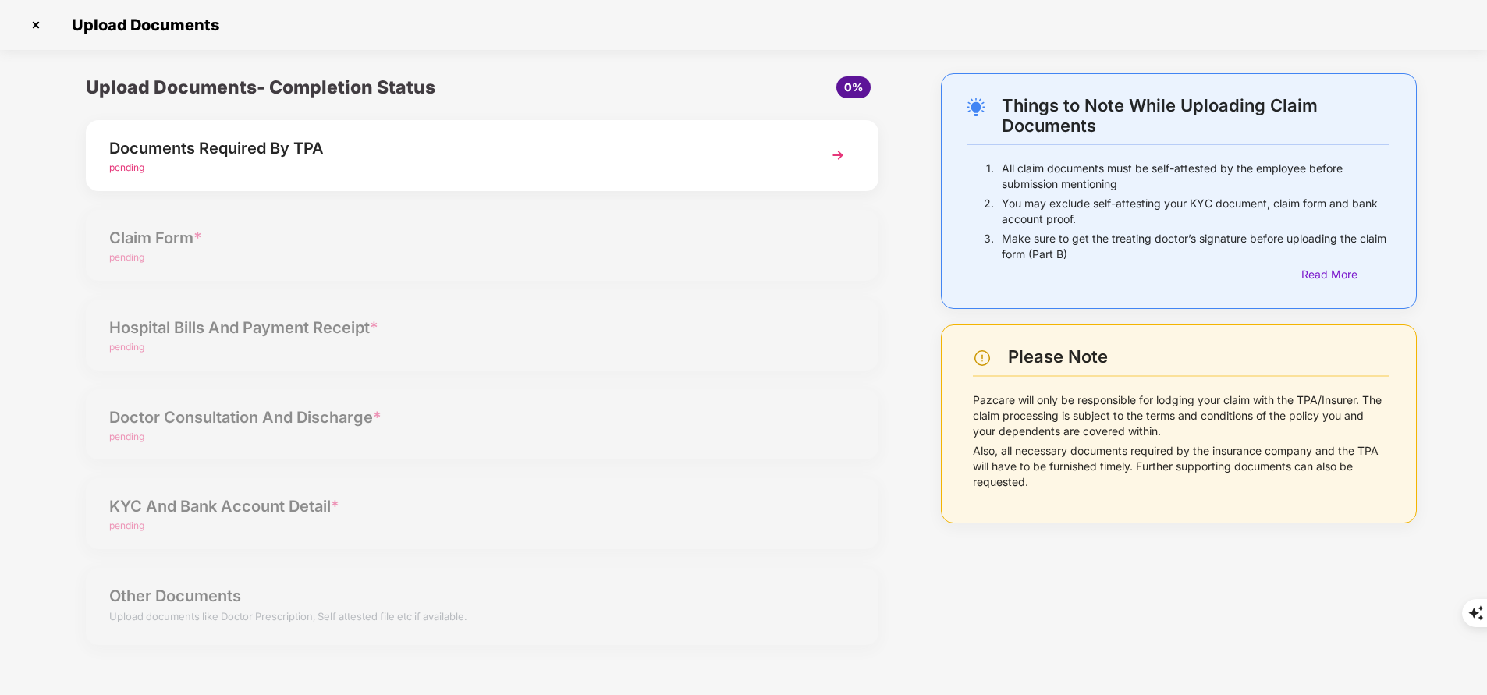
click at [37, 33] on img at bounding box center [35, 24] width 25 height 25
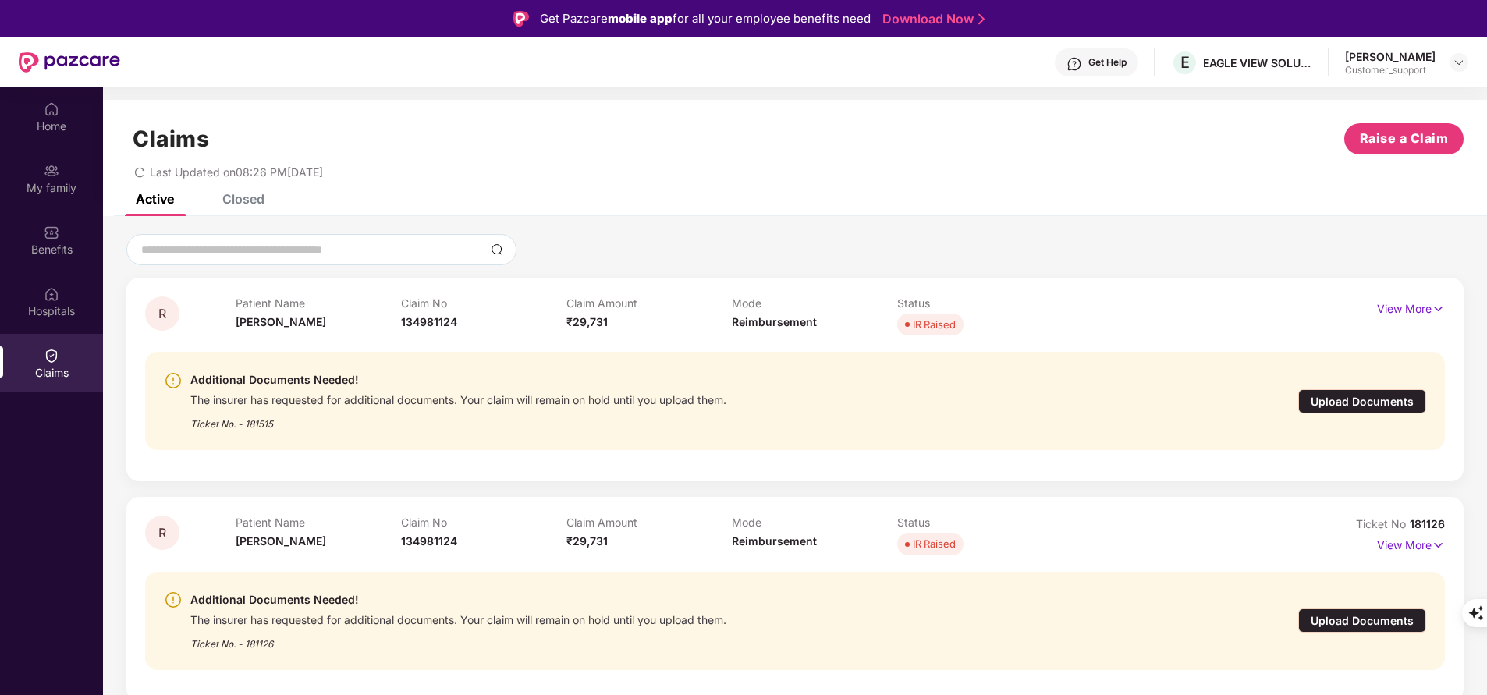
click at [243, 208] on div "Closed" at bounding box center [232, 199] width 66 height 34
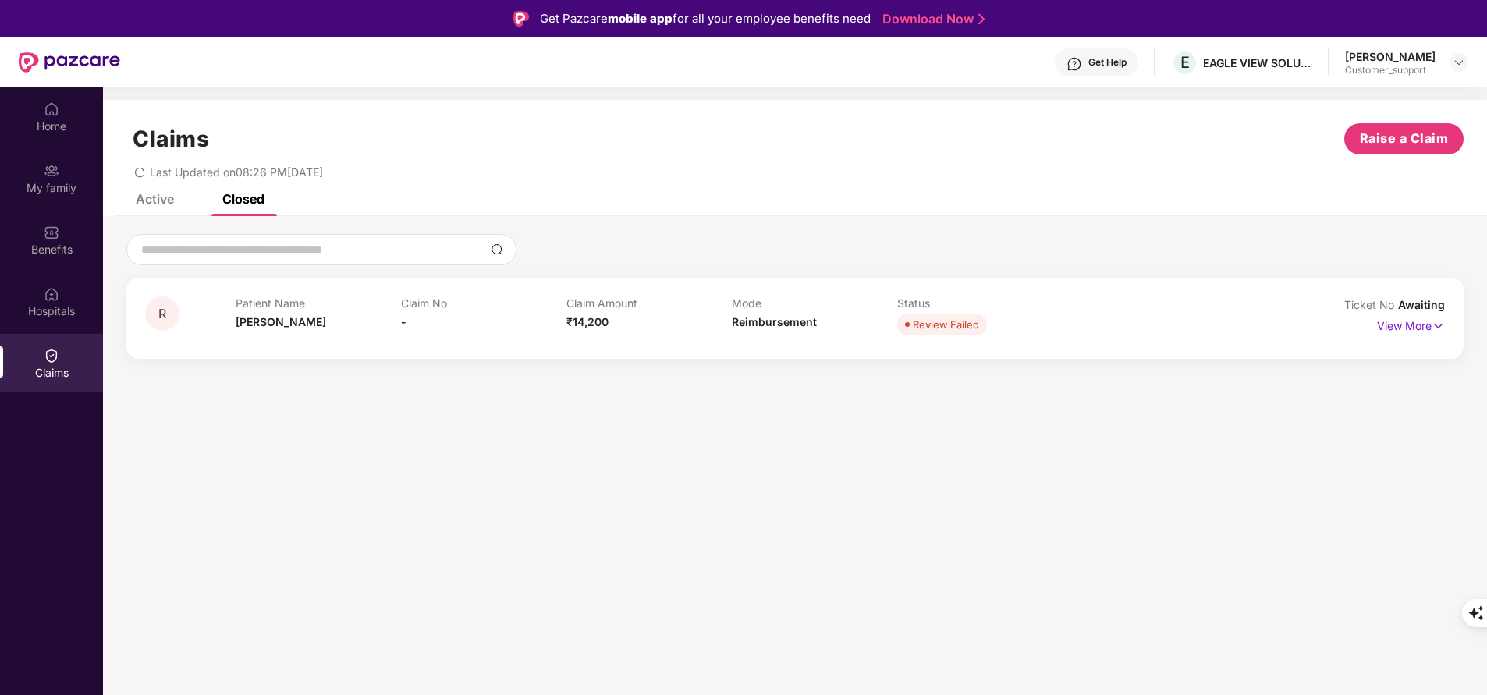
click at [144, 201] on div "Active" at bounding box center [155, 199] width 38 height 16
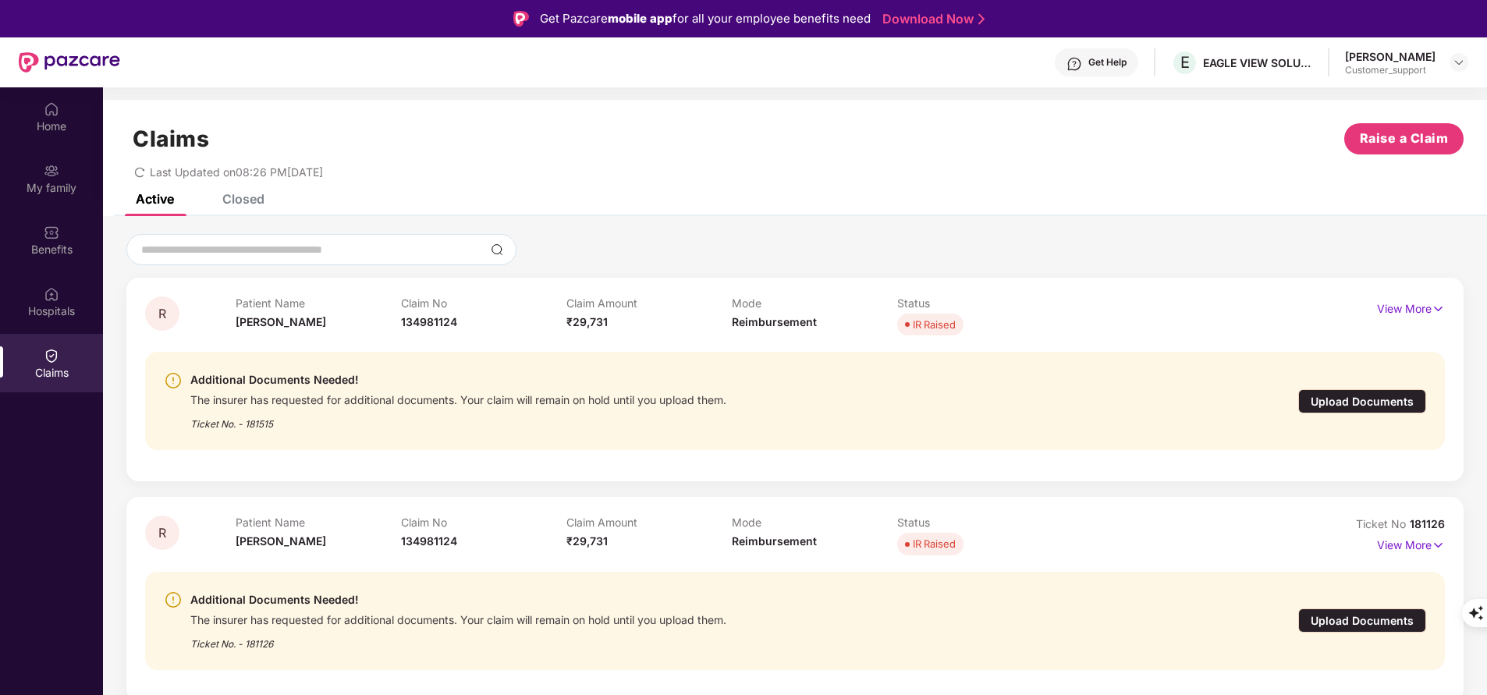
scroll to position [129, 0]
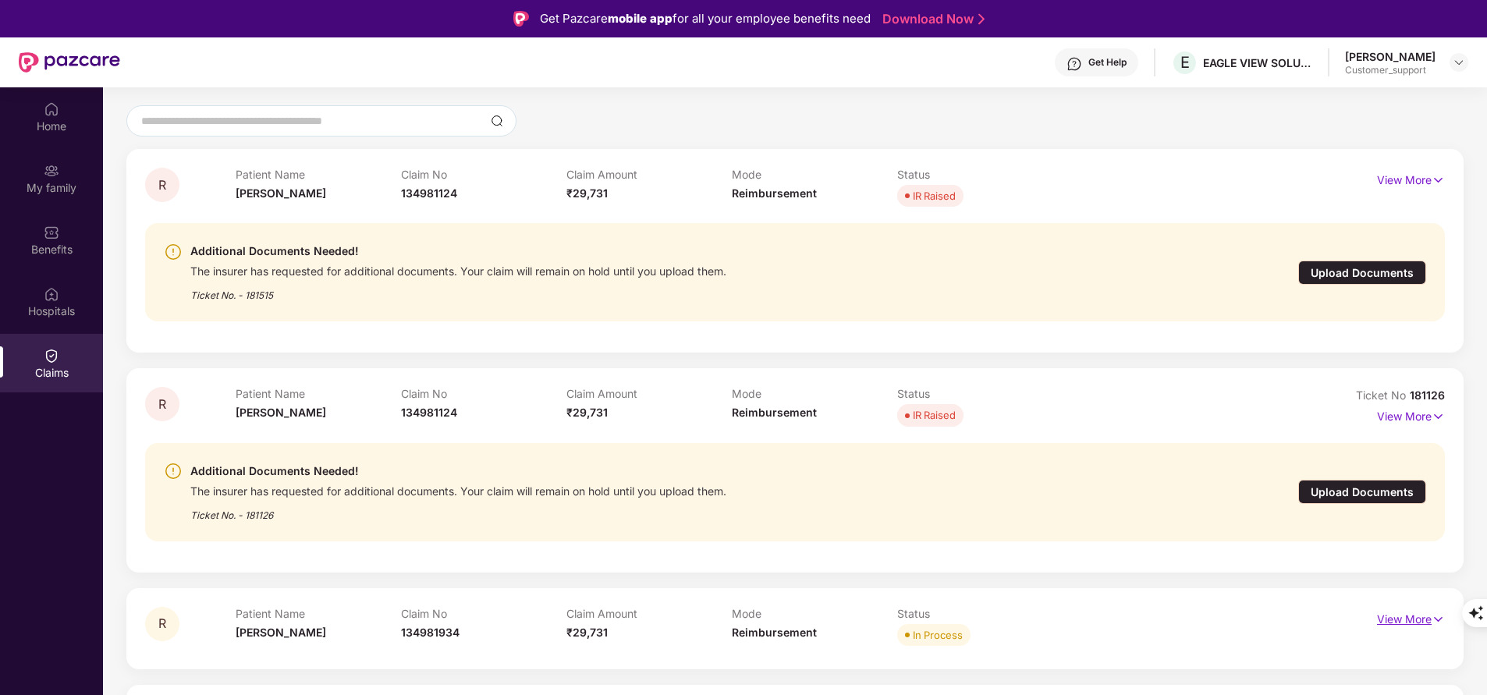
click at [1413, 616] on p "View More" at bounding box center [1411, 617] width 68 height 21
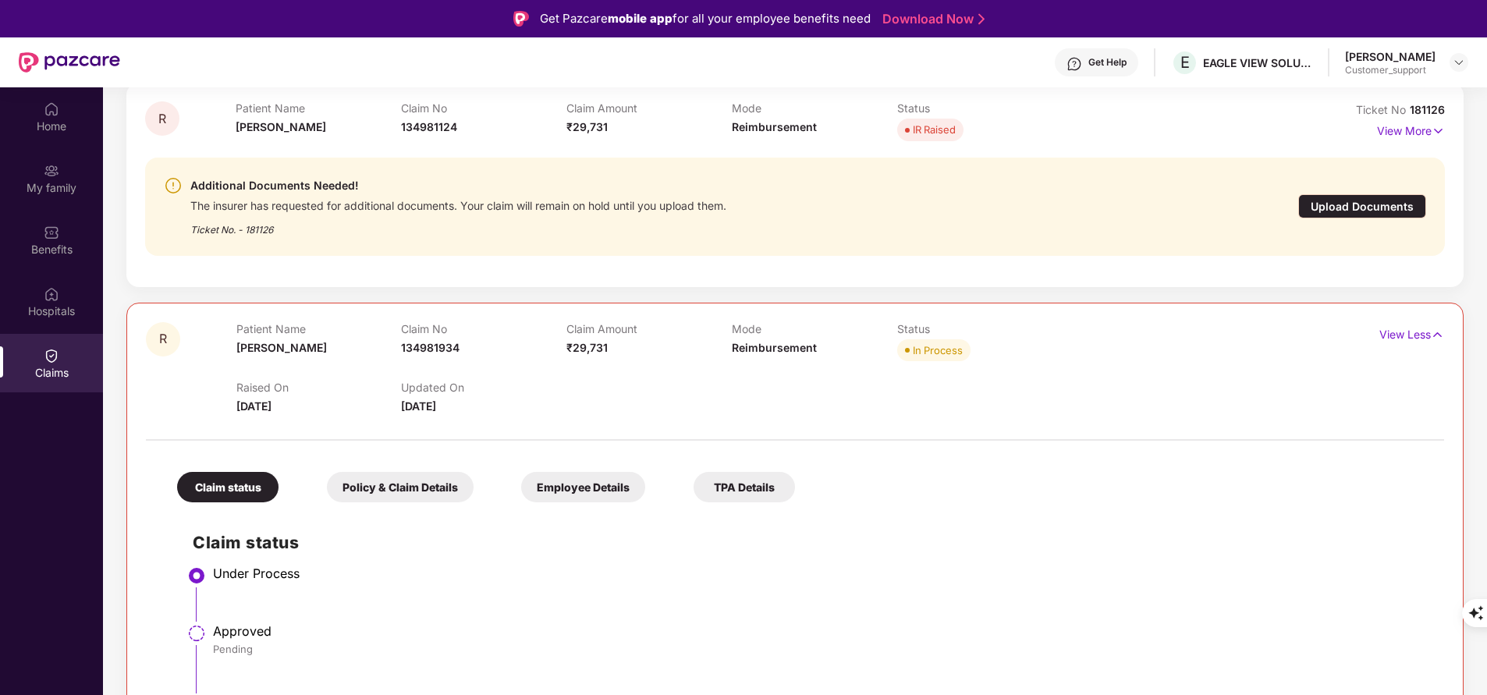
scroll to position [416, 0]
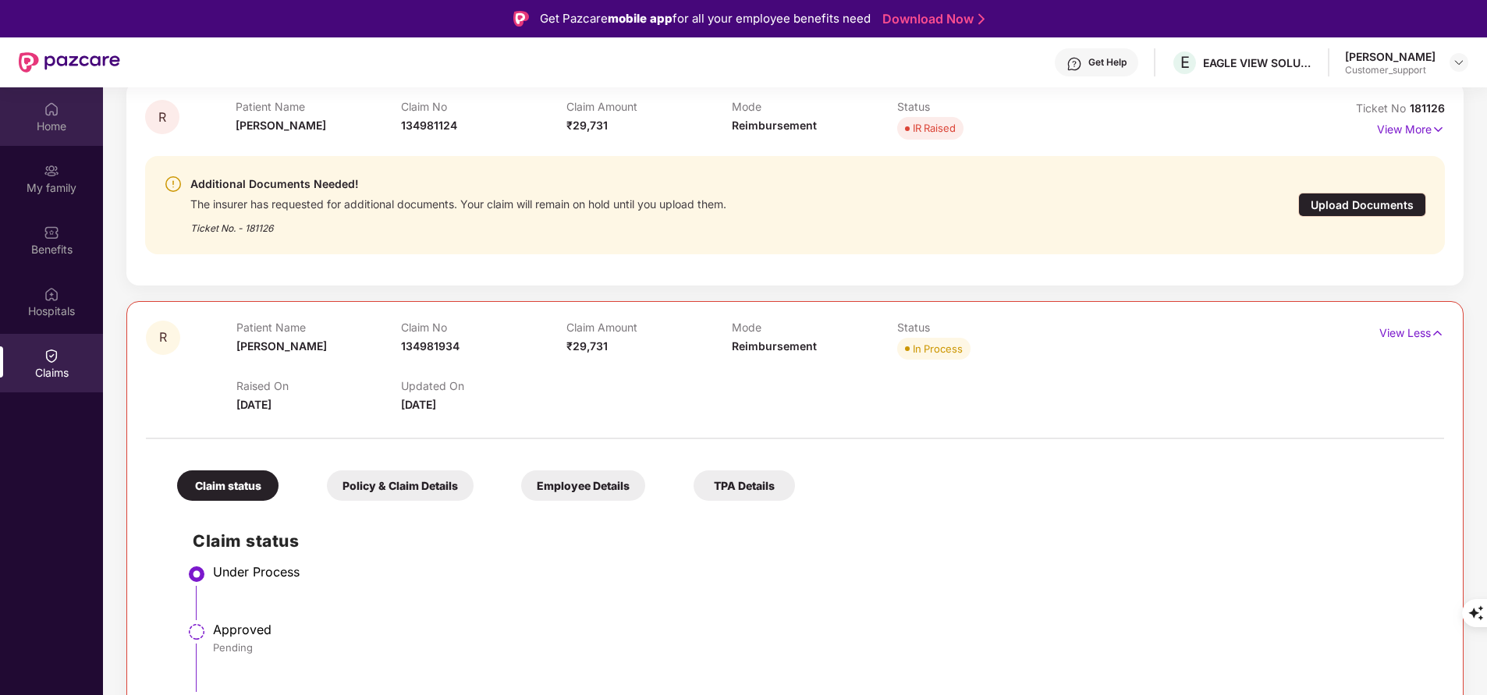
click at [55, 119] on div "Home" at bounding box center [51, 127] width 103 height 16
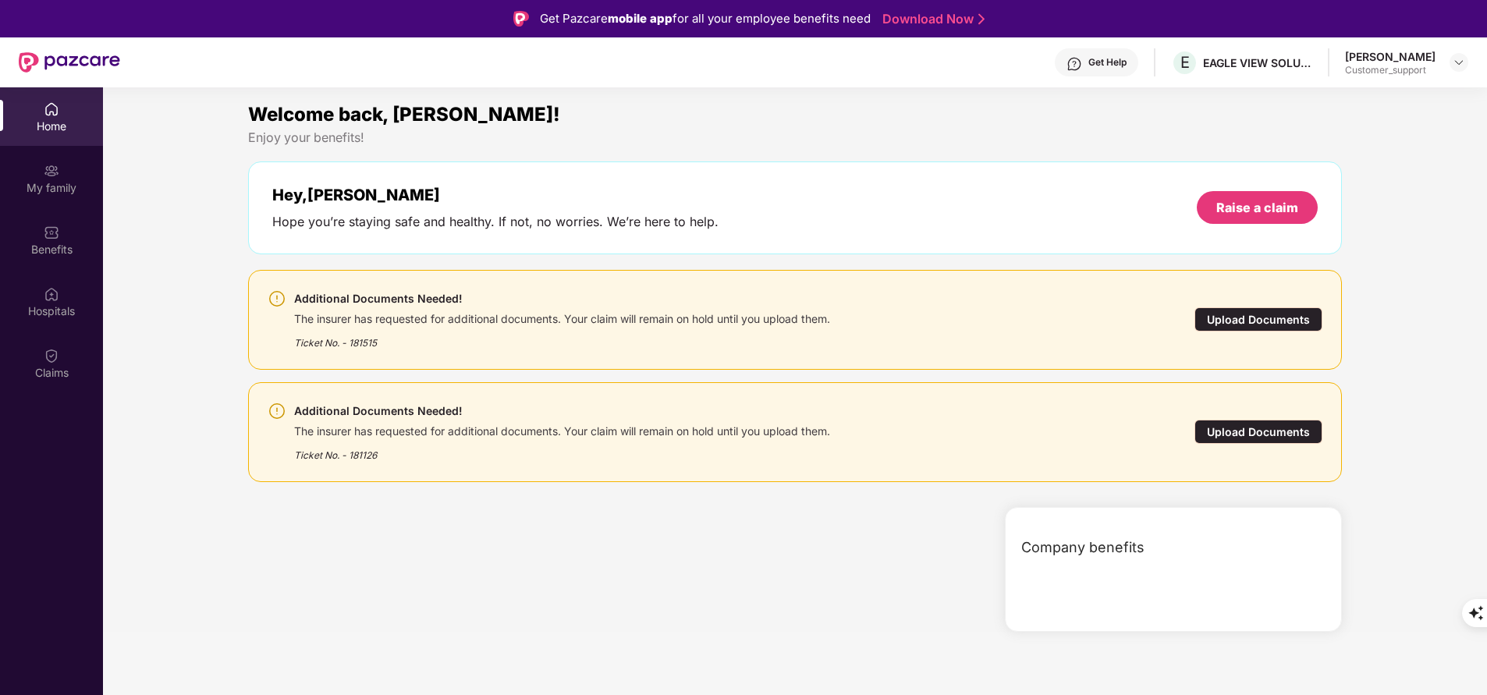
scroll to position [0, 0]
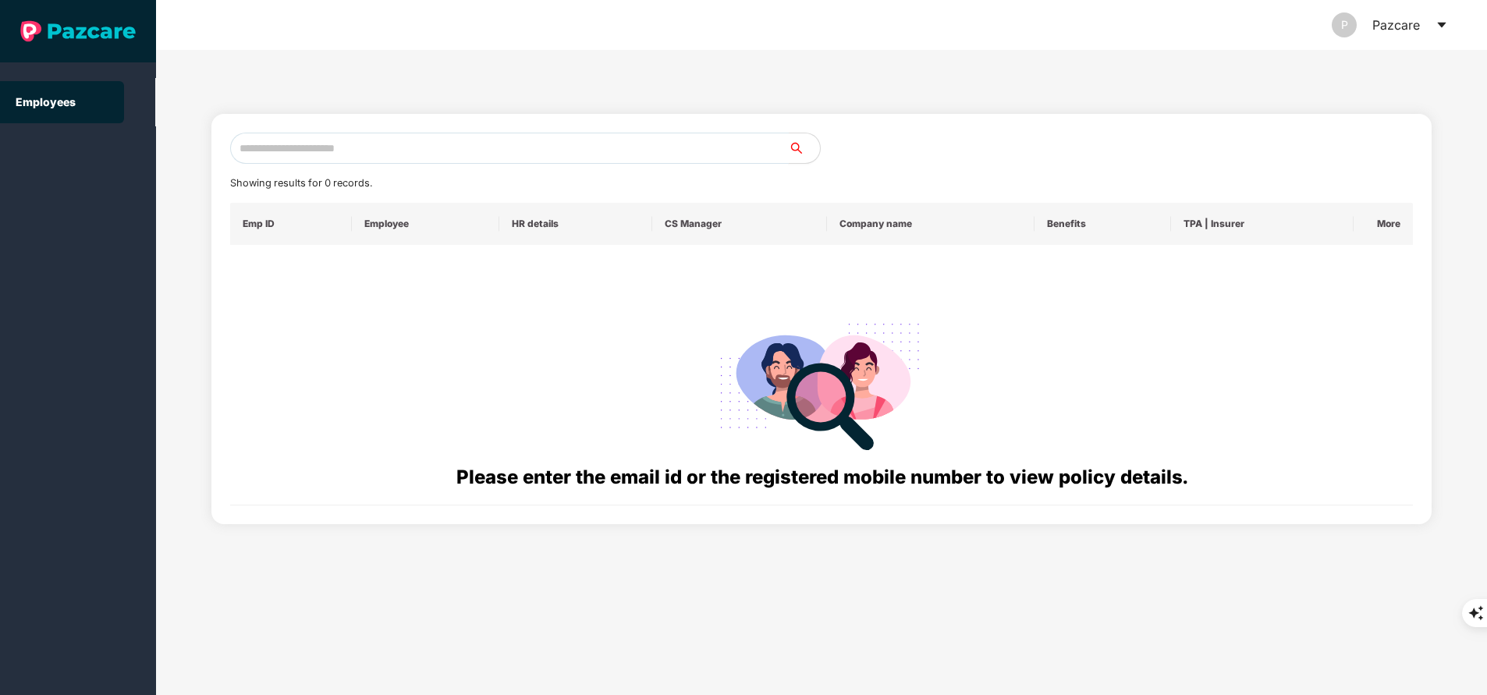
click at [377, 136] on input "text" at bounding box center [509, 148] width 559 height 31
paste input "**********"
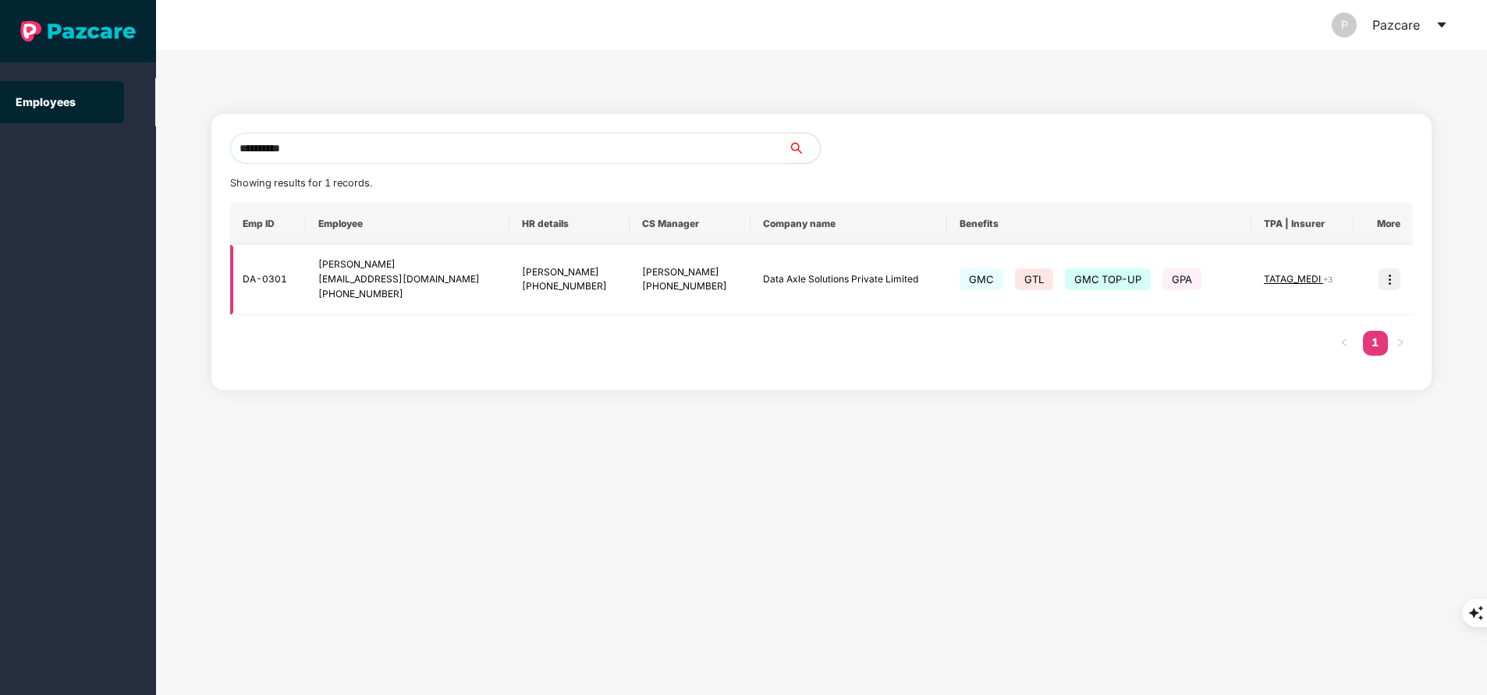
type input "**********"
click at [1391, 277] on img at bounding box center [1390, 279] width 22 height 22
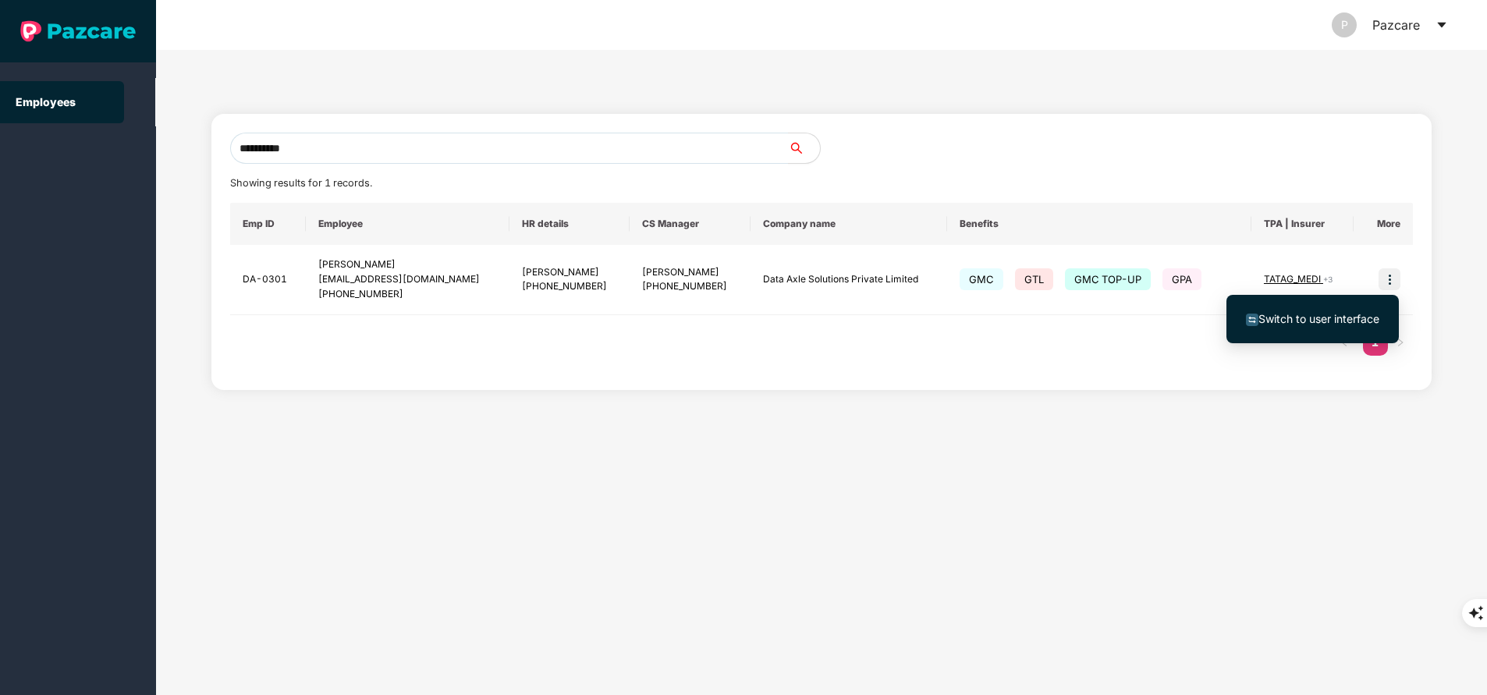
click at [1339, 313] on span "Switch to user interface" at bounding box center [1319, 318] width 121 height 13
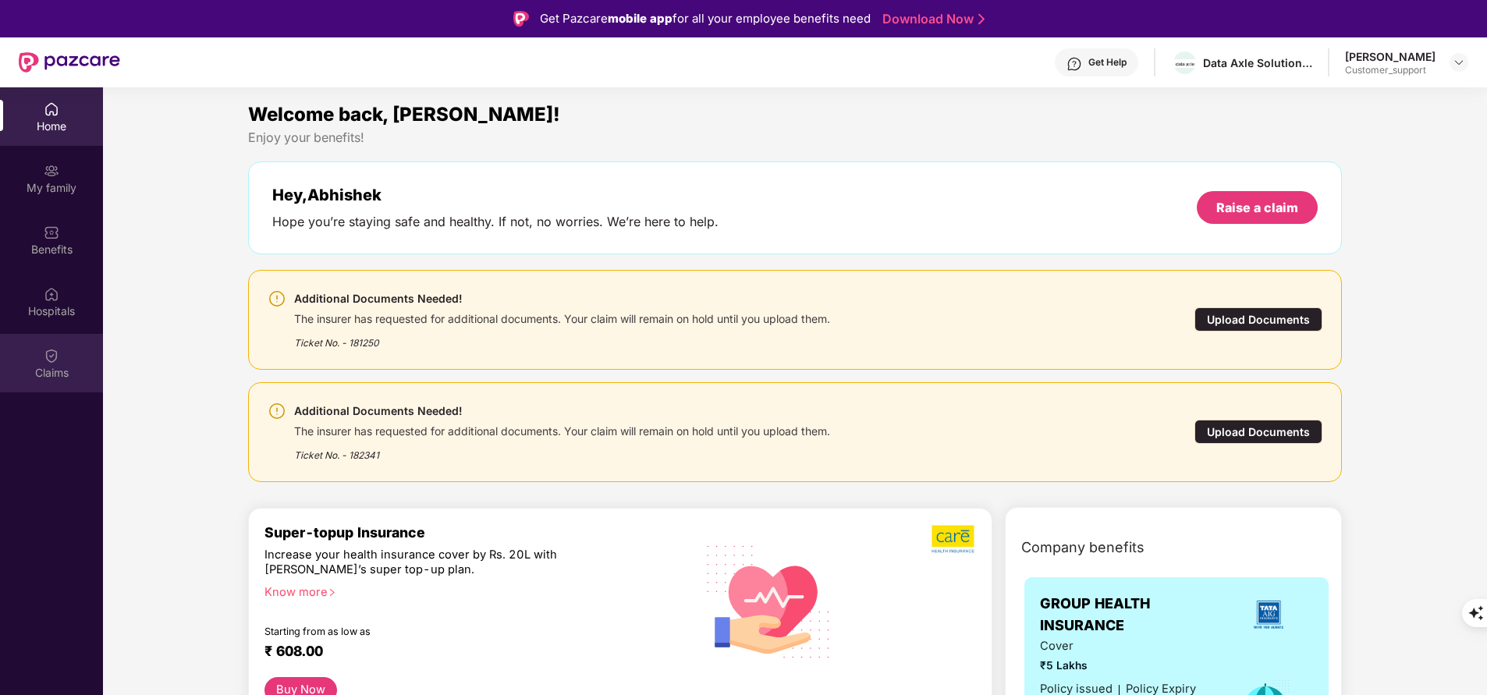
click at [59, 371] on div "Claims" at bounding box center [51, 373] width 103 height 16
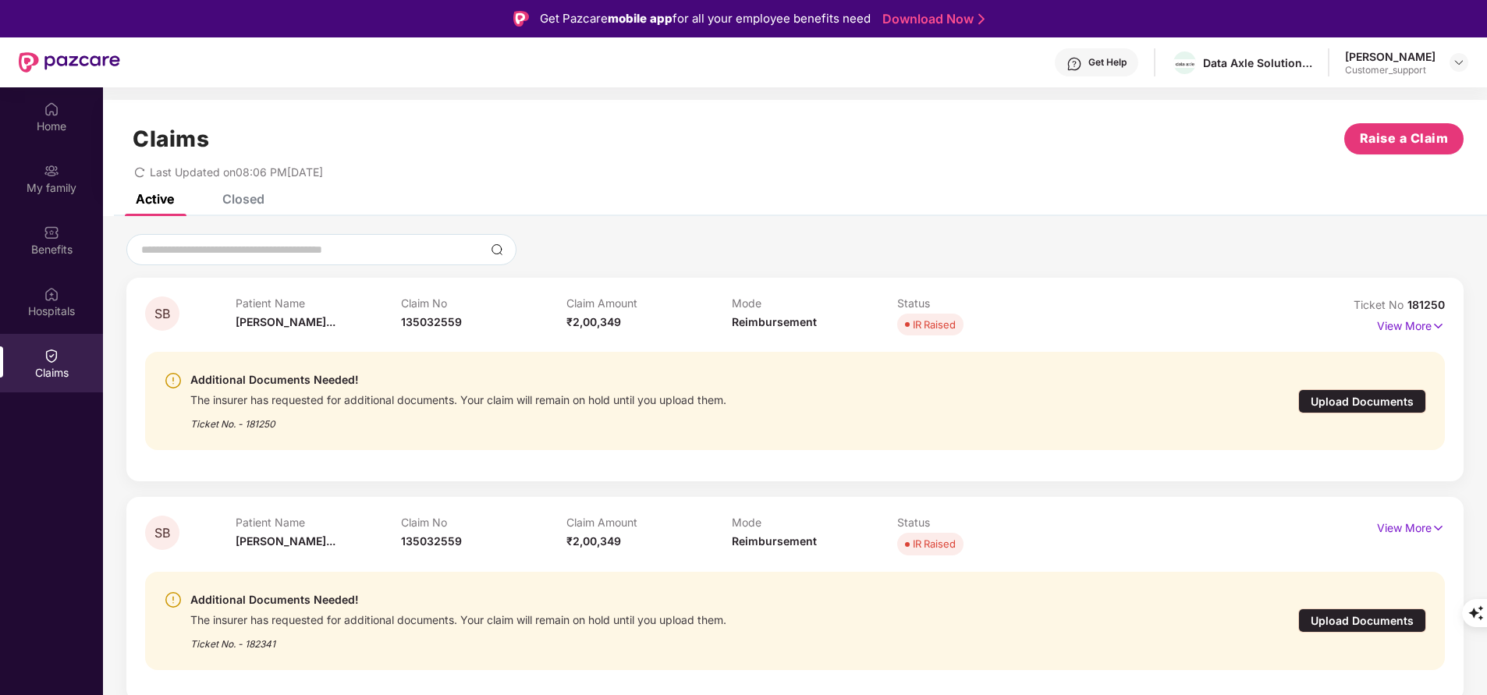
click at [1397, 397] on div "Upload Documents" at bounding box center [1363, 401] width 128 height 24
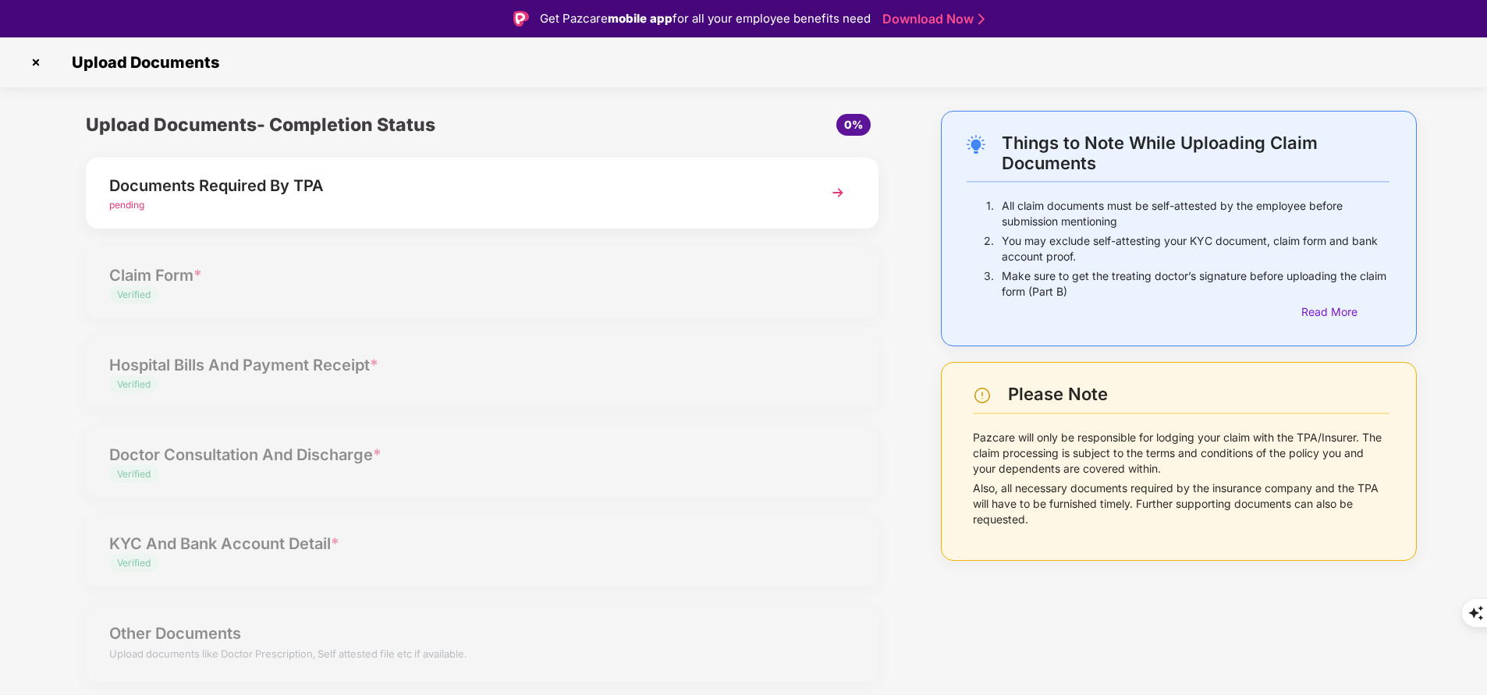
click at [839, 197] on img at bounding box center [838, 193] width 28 height 28
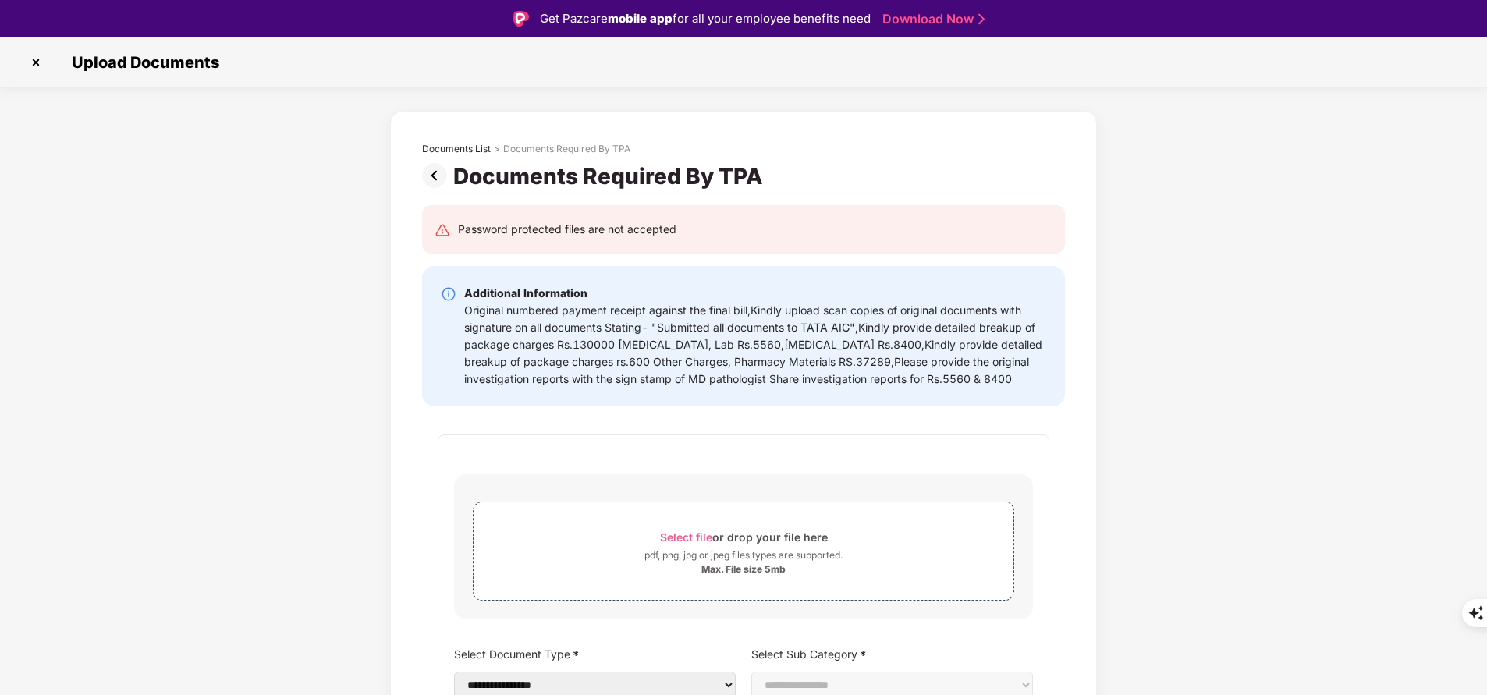
click at [38, 68] on img at bounding box center [35, 62] width 25 height 25
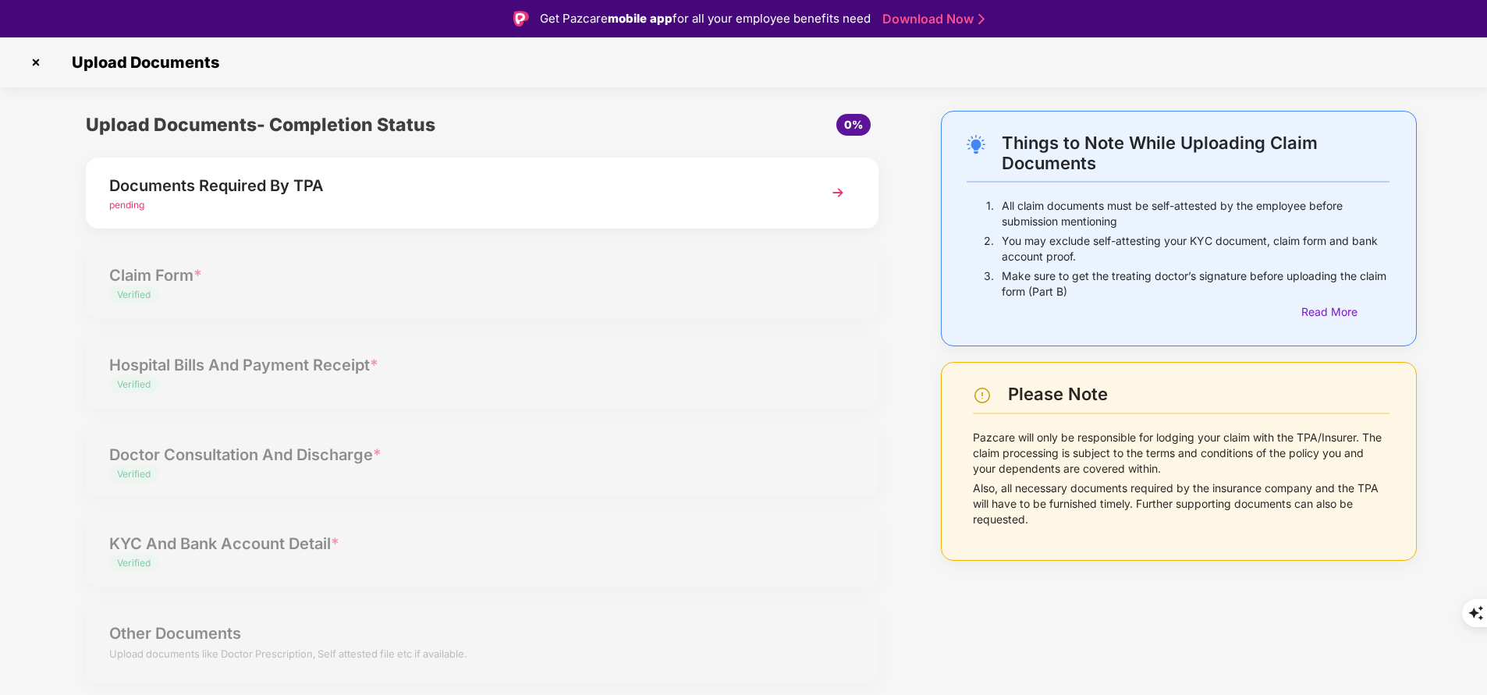
click at [37, 62] on img at bounding box center [35, 62] width 25 height 25
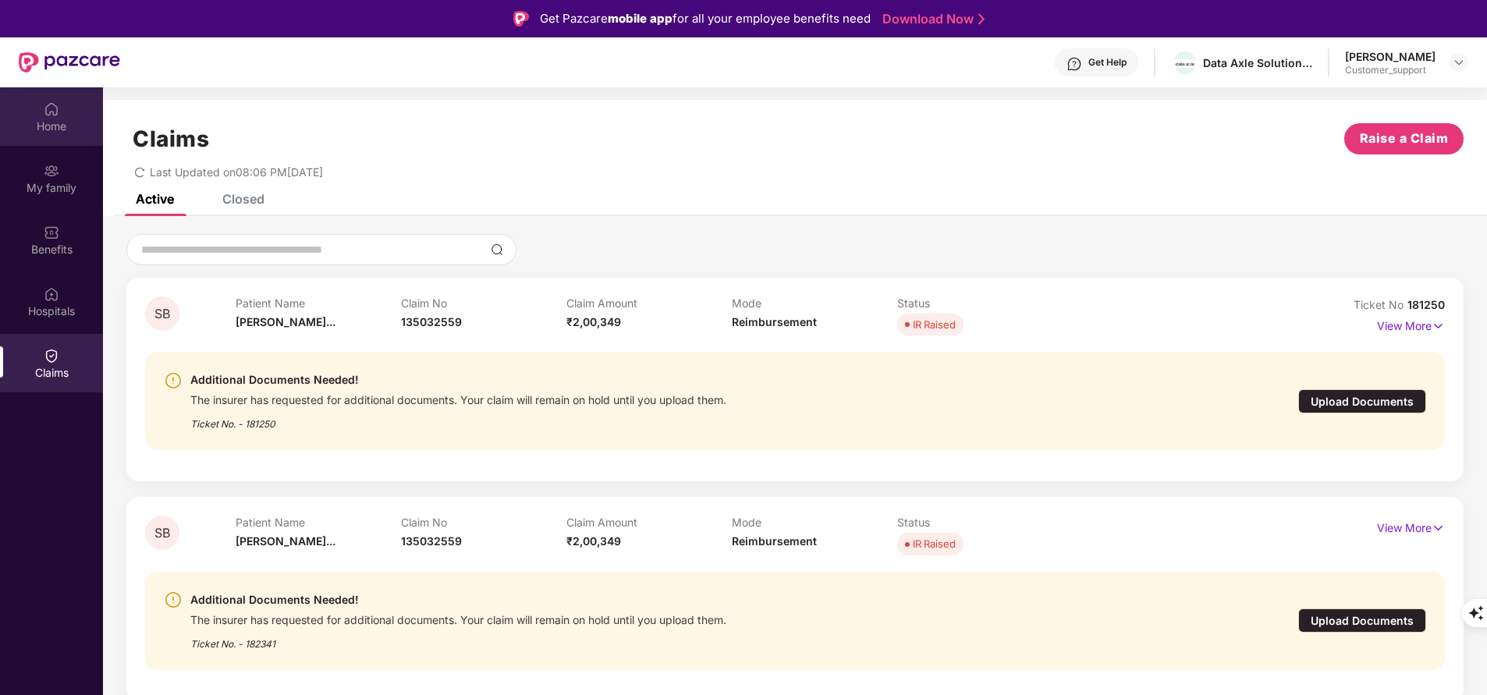
click at [75, 104] on div "Home" at bounding box center [51, 116] width 103 height 59
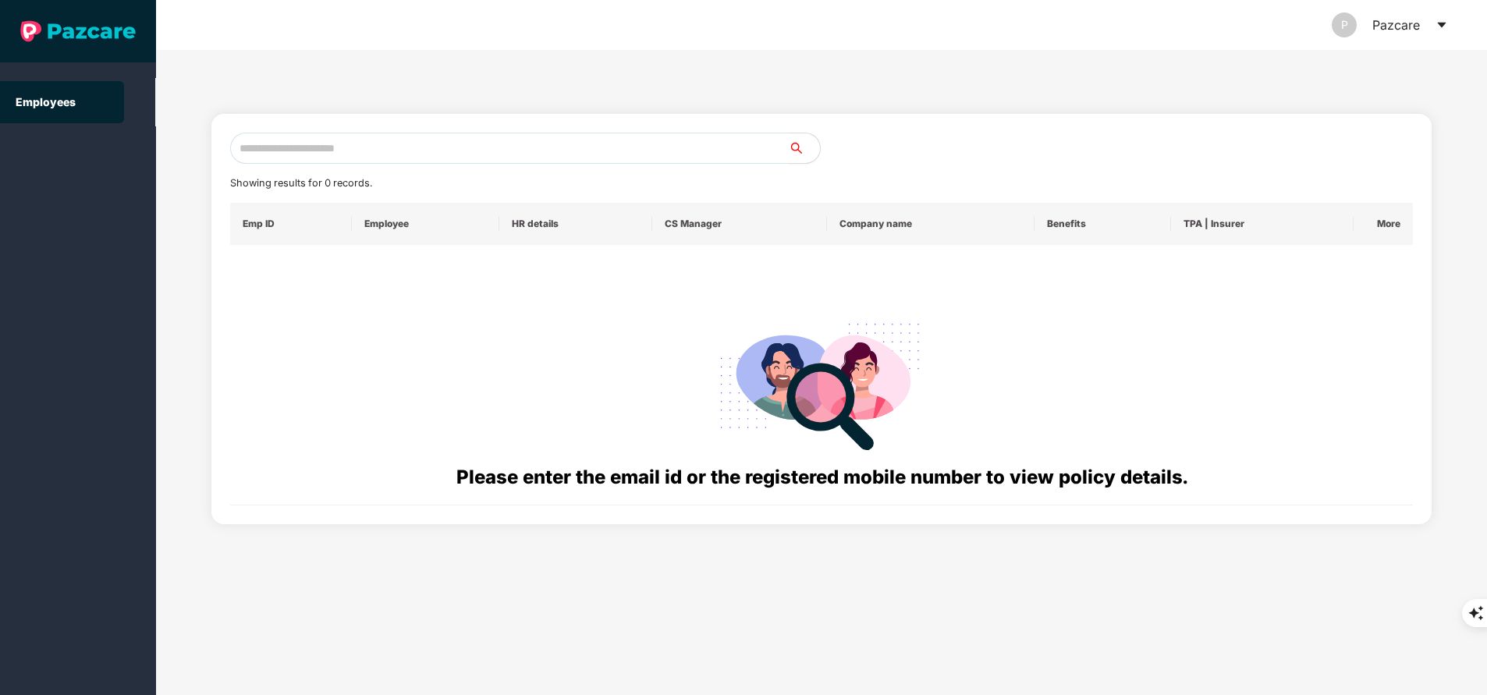
click at [442, 158] on input "text" at bounding box center [509, 148] width 559 height 31
paste input "**********"
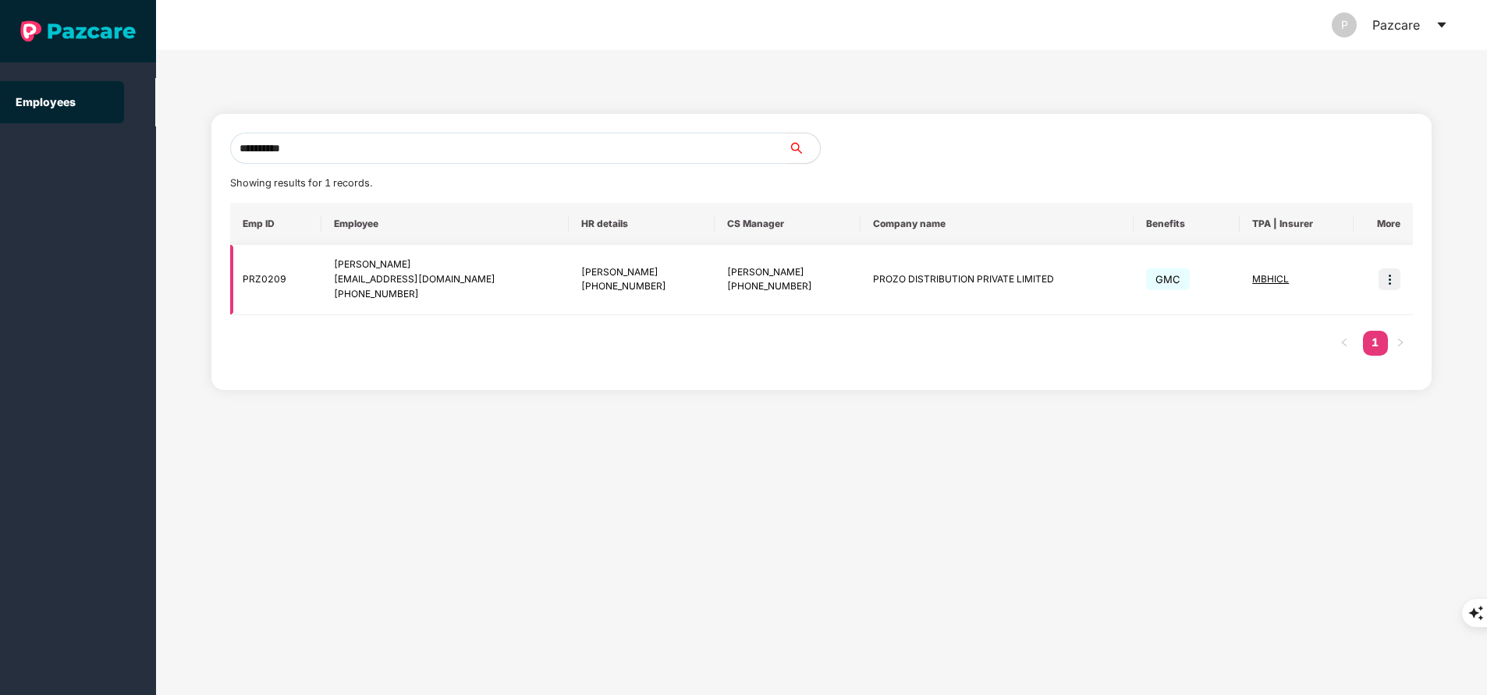
type input "**********"
click at [1389, 279] on img at bounding box center [1390, 279] width 22 height 22
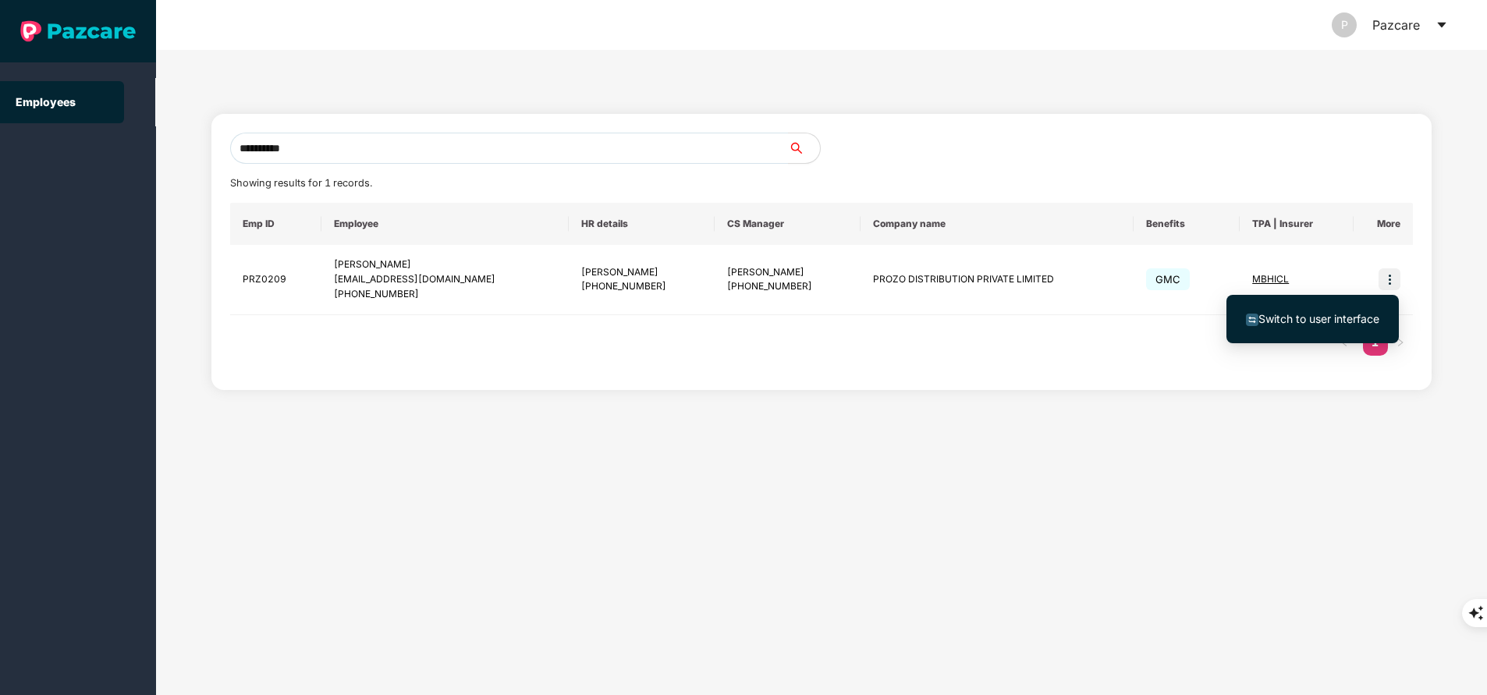
click at [1320, 329] on li "Switch to user interface" at bounding box center [1313, 319] width 172 height 33
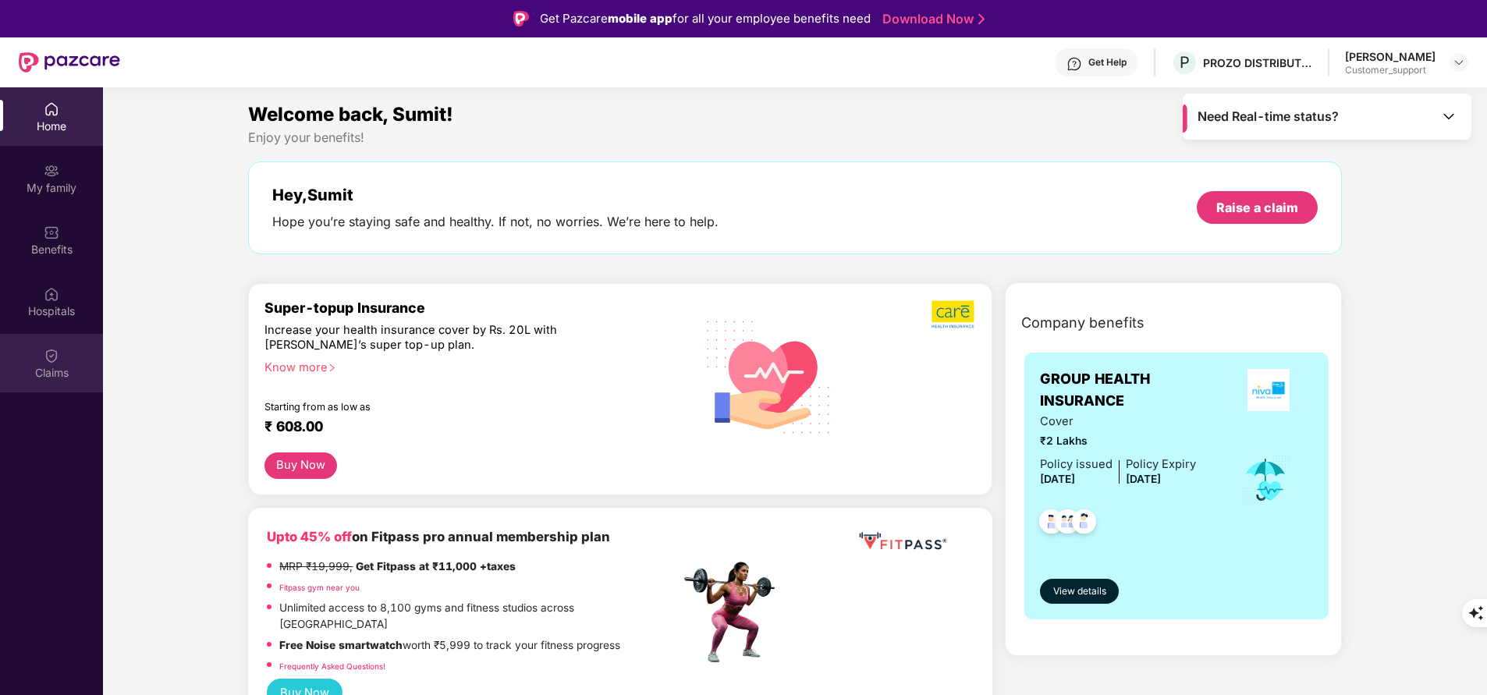
click at [64, 379] on div "Claims" at bounding box center [51, 373] width 103 height 16
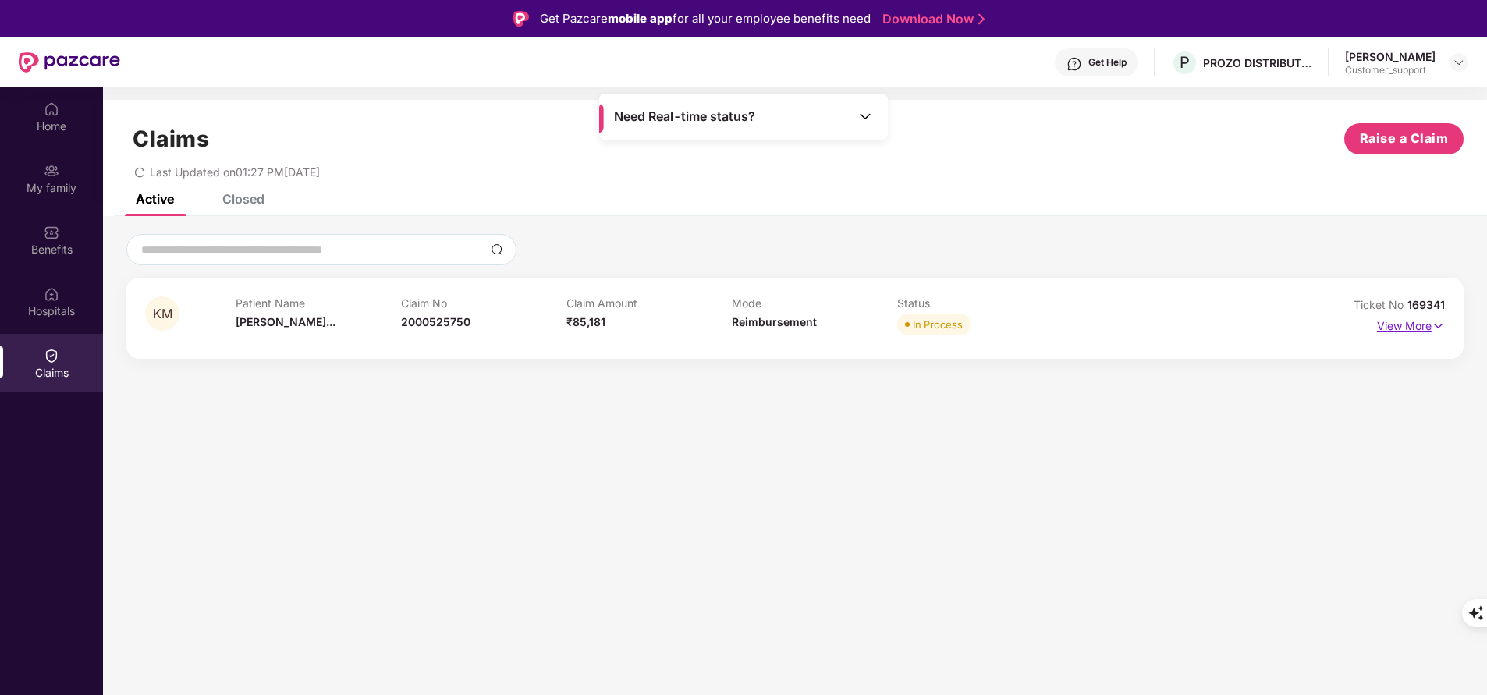
click at [1409, 321] on p "View More" at bounding box center [1411, 324] width 68 height 21
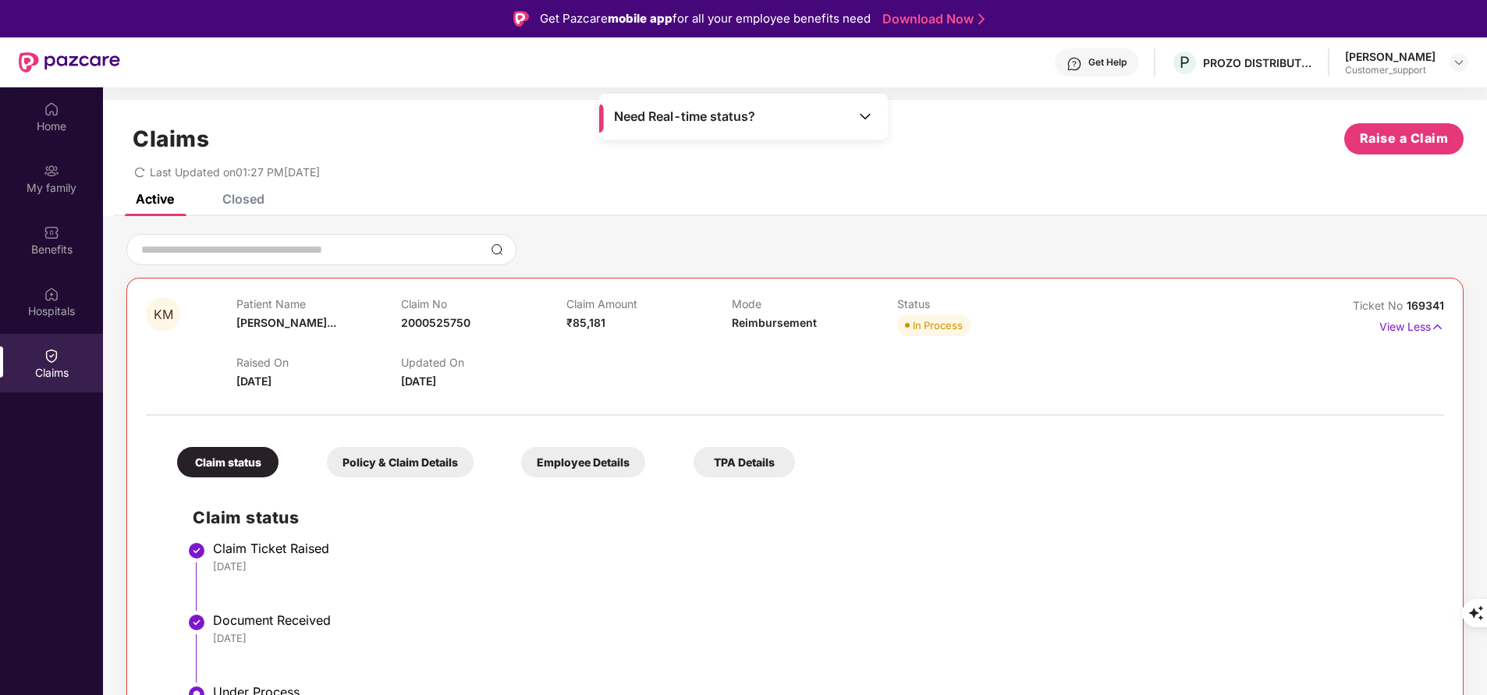
click at [1423, 303] on span "169341" at bounding box center [1425, 305] width 37 height 13
copy div "No 169341"
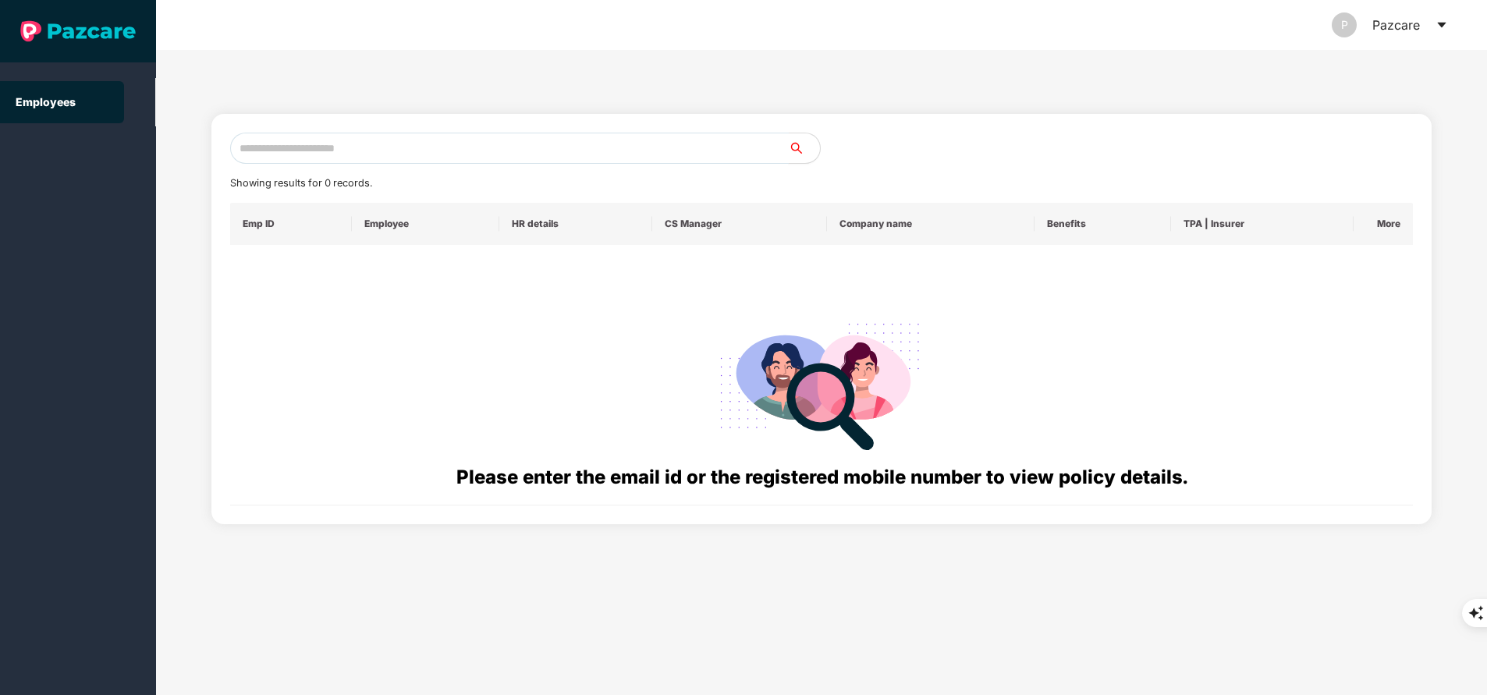
click at [380, 154] on input "text" at bounding box center [509, 148] width 559 height 31
paste input "**********"
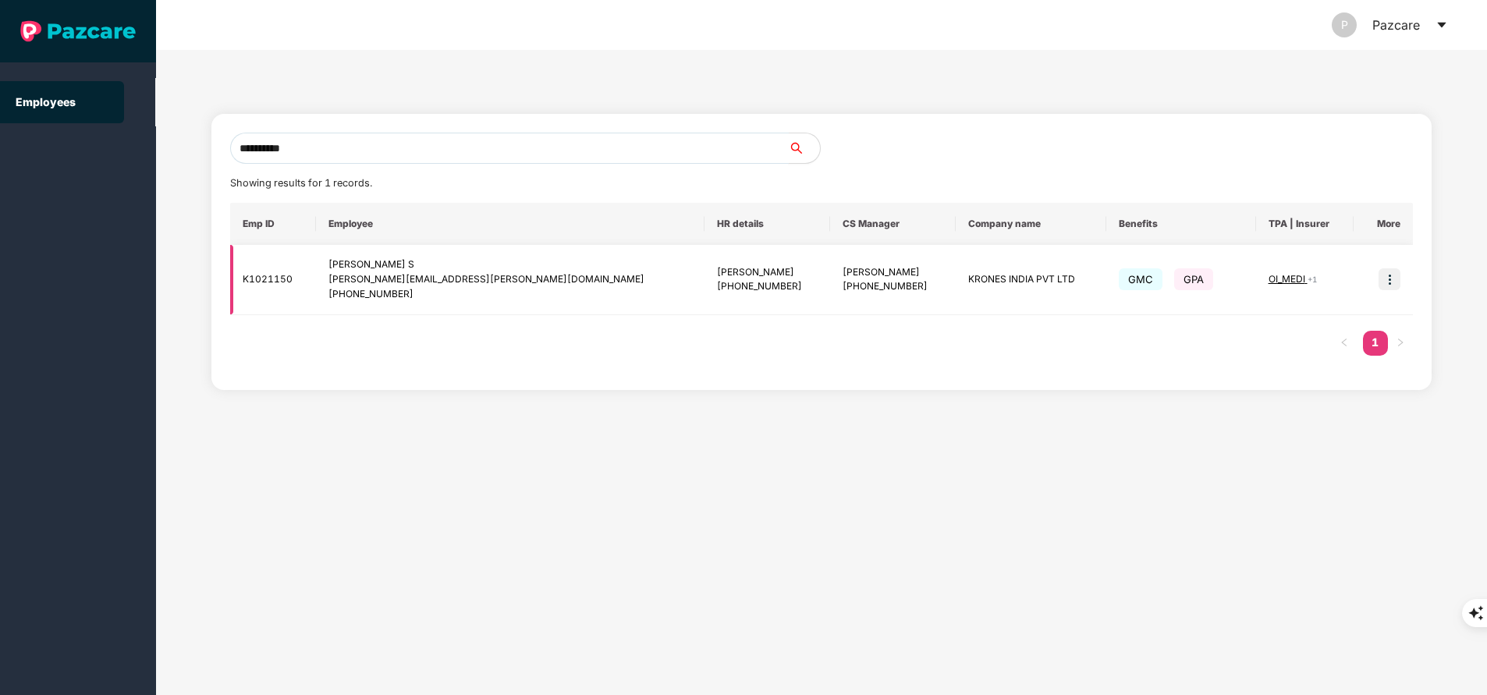
type input "**********"
click at [1392, 281] on img at bounding box center [1390, 279] width 22 height 22
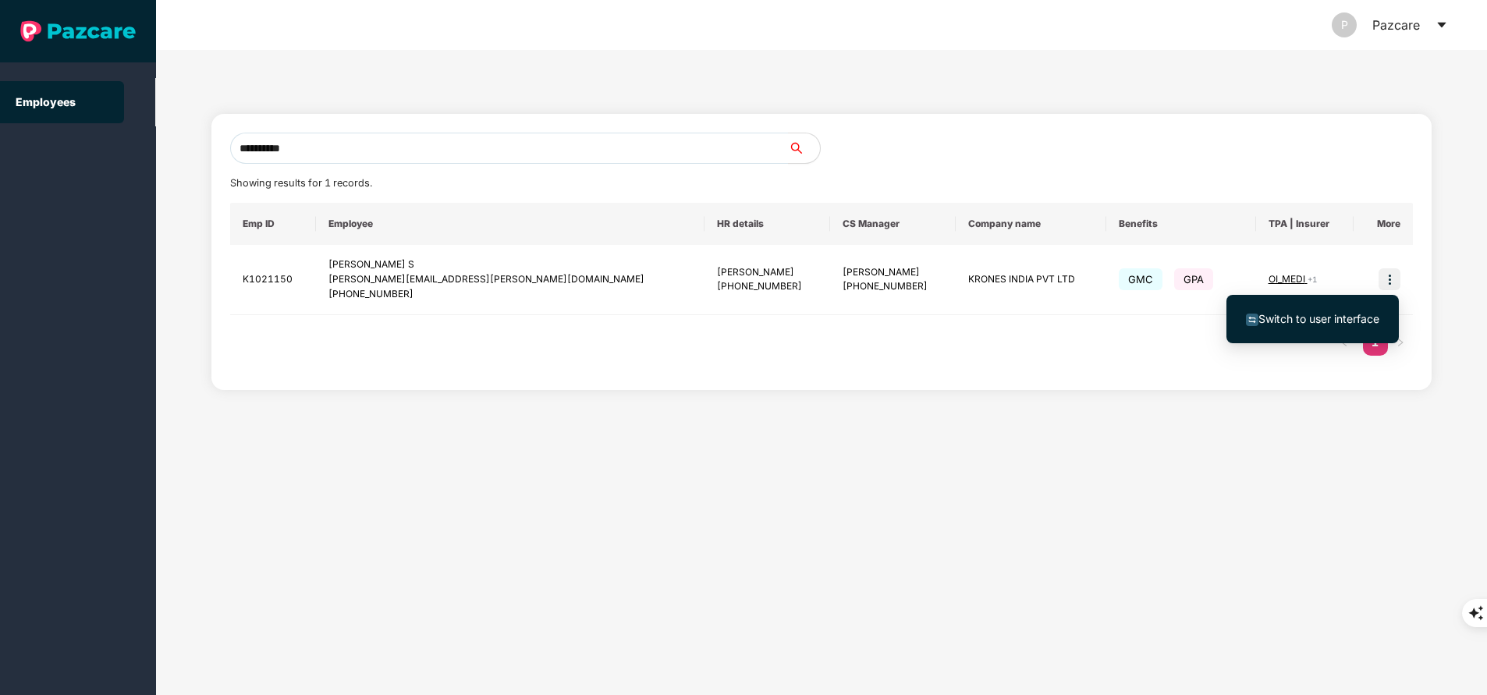
click at [1330, 311] on span "Switch to user interface" at bounding box center [1312, 319] width 133 height 17
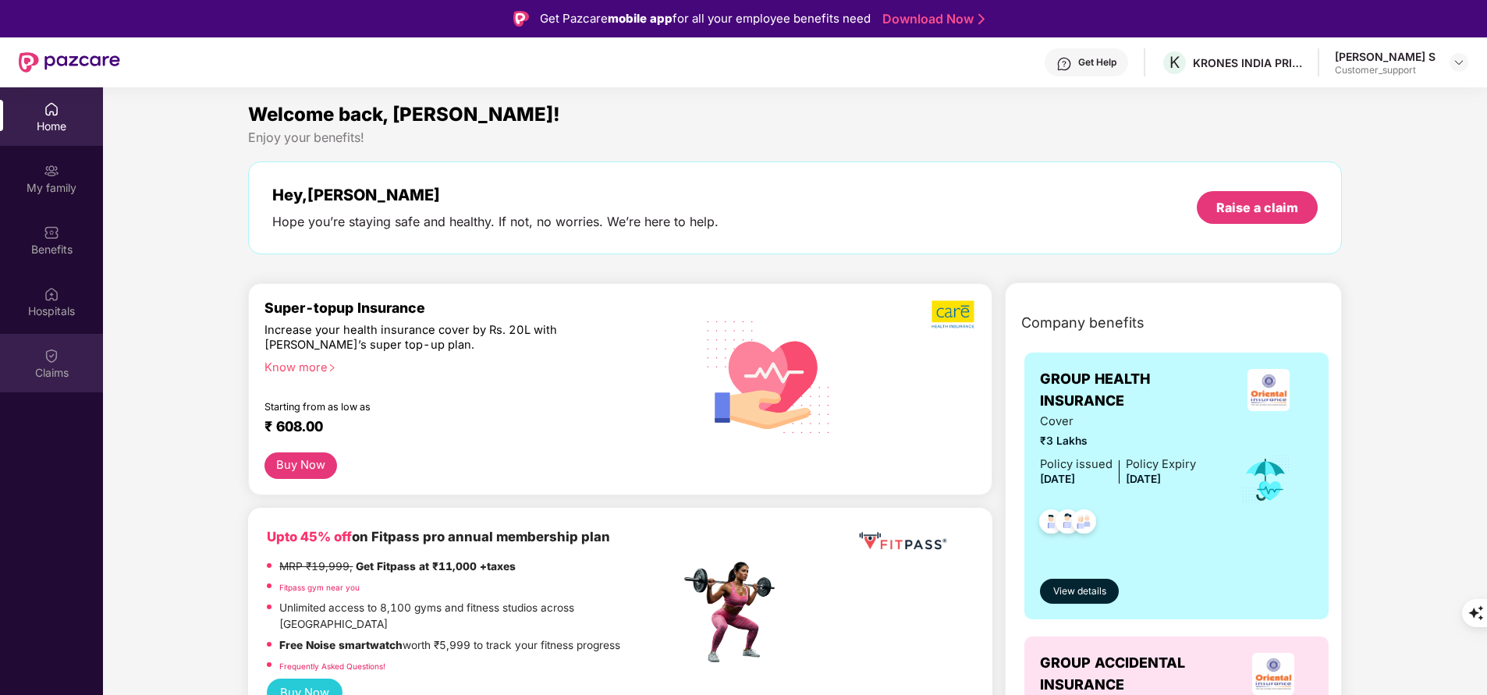
click at [46, 375] on div "Claims" at bounding box center [51, 373] width 103 height 16
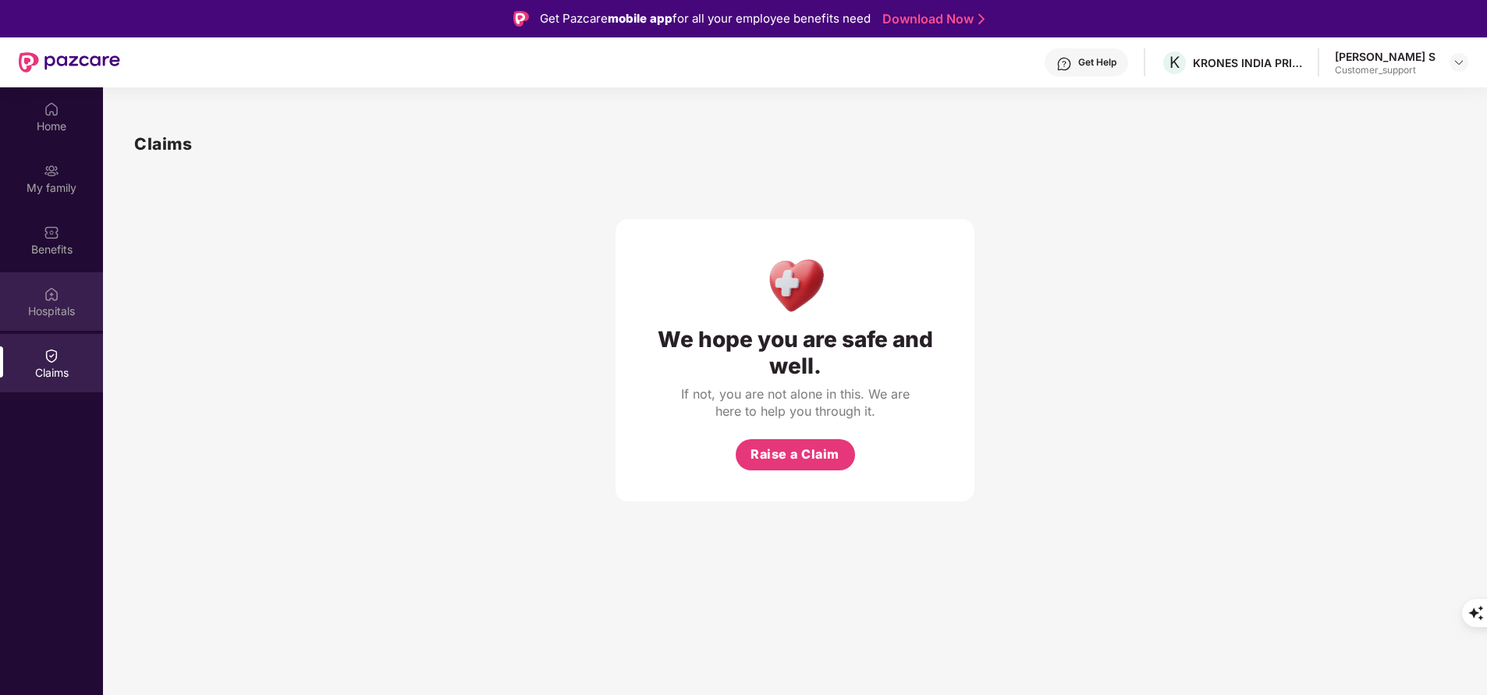
click at [65, 313] on div "Hospitals" at bounding box center [51, 312] width 103 height 16
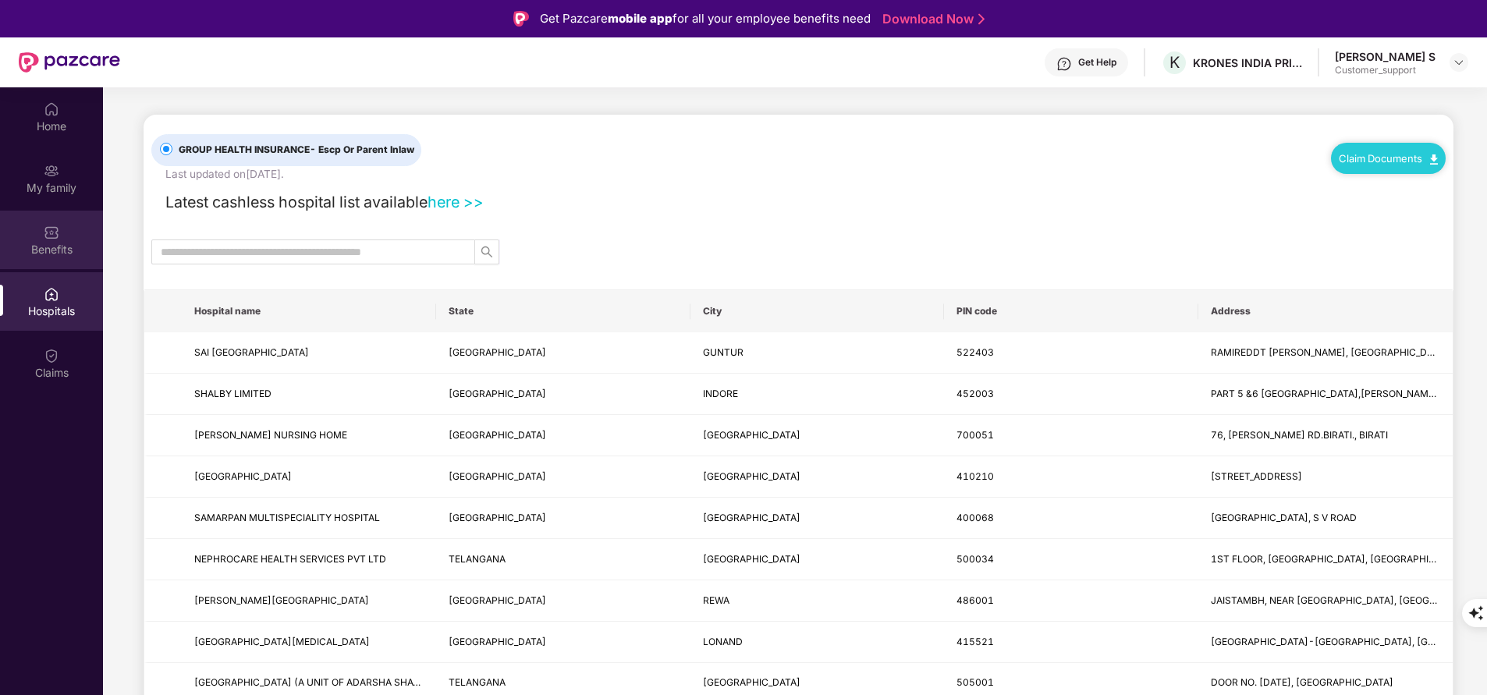
click at [55, 247] on div "Benefits" at bounding box center [51, 250] width 103 height 16
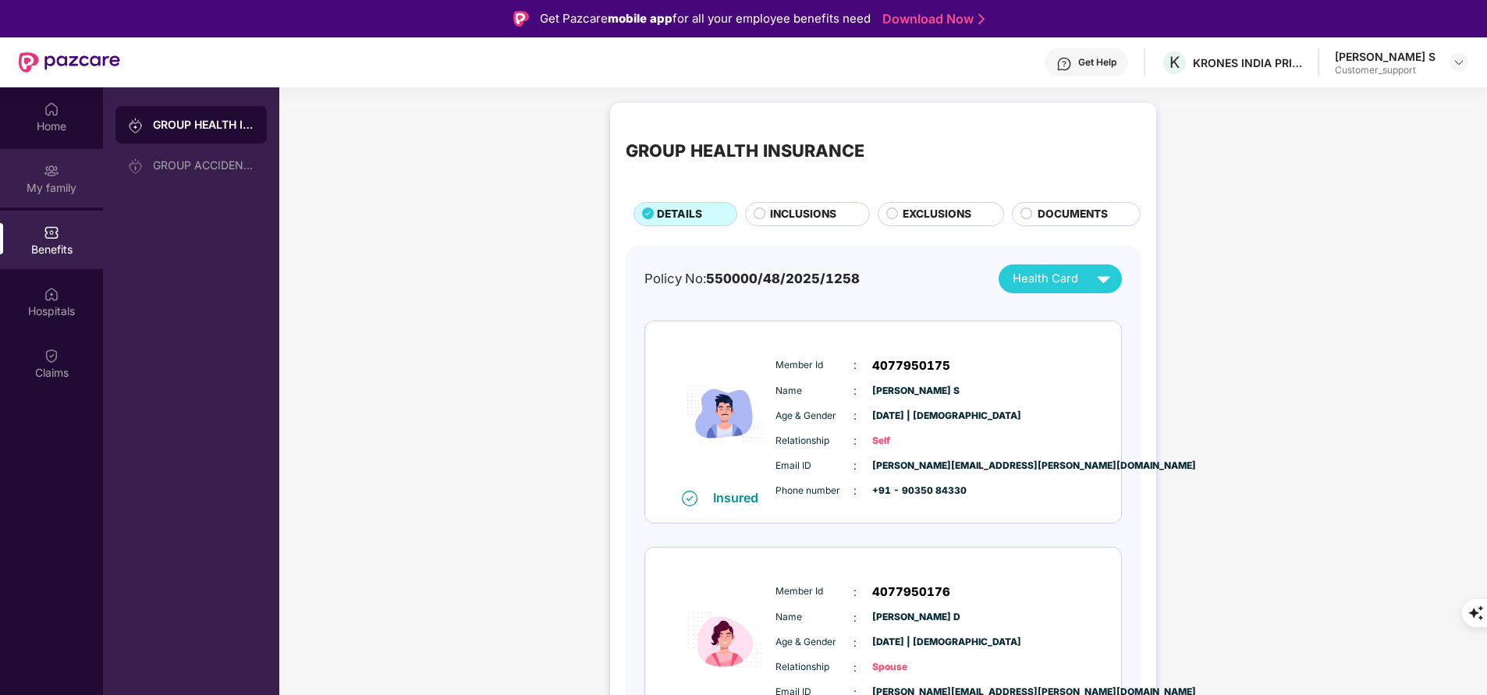
click at [40, 188] on div "My family" at bounding box center [51, 188] width 103 height 16
